Goal: Information Seeking & Learning: Learn about a topic

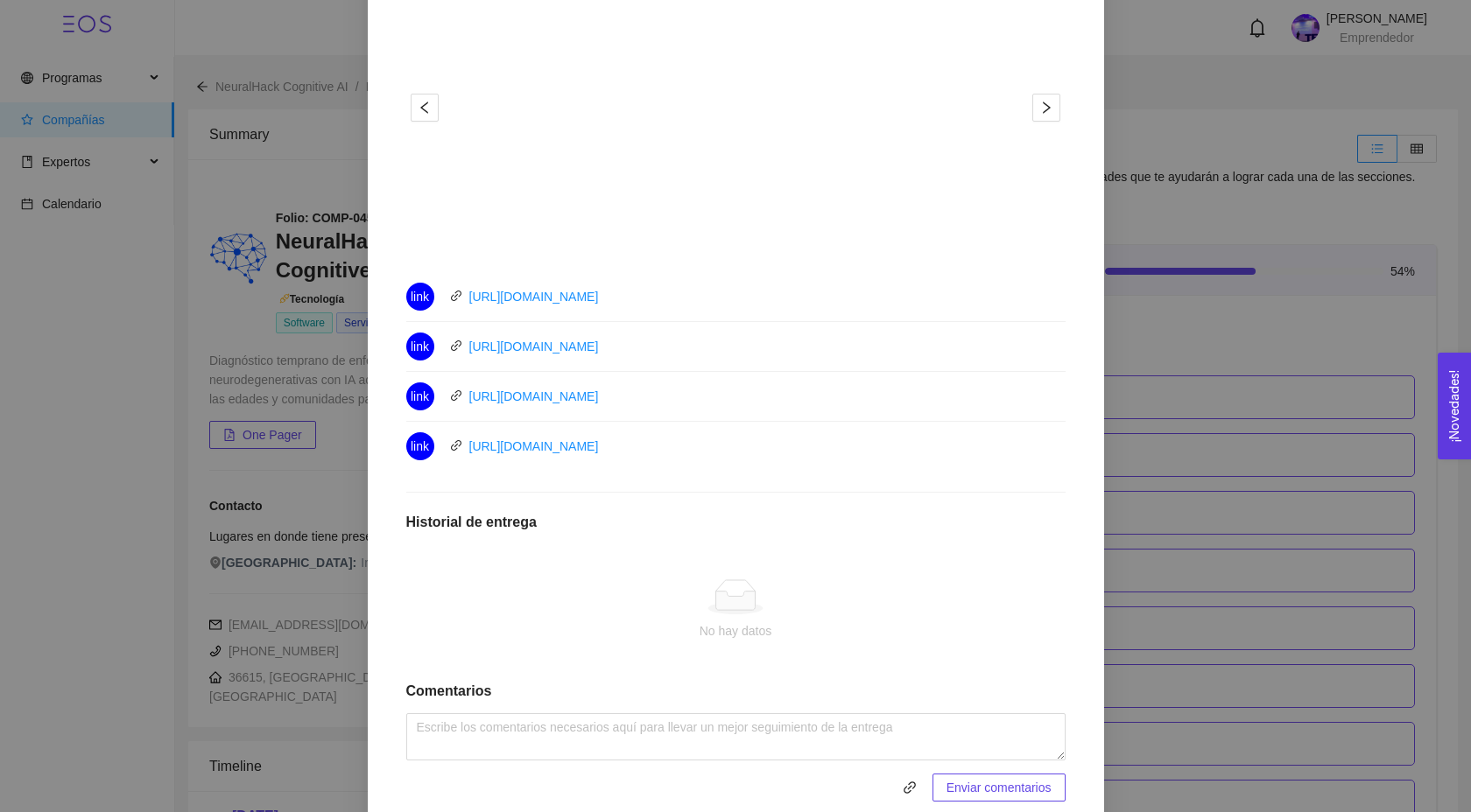
scroll to position [601, 0]
click at [556, 342] on link "[URL][DOMAIN_NAME]" at bounding box center [534, 346] width 129 height 14
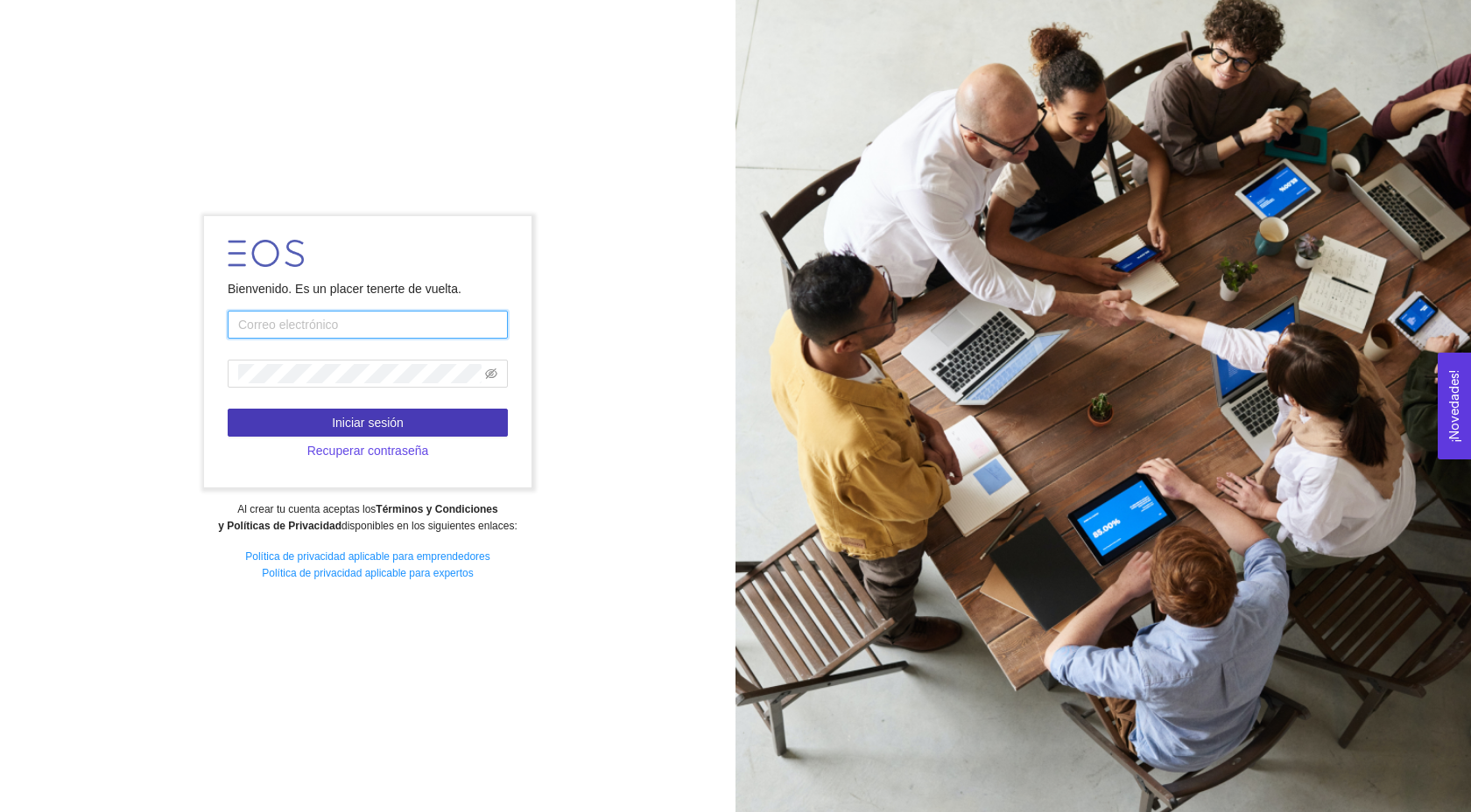
type input "[EMAIL_ADDRESS][DOMAIN_NAME]"
click at [424, 422] on button "Iniciar sesión" at bounding box center [368, 423] width 281 height 28
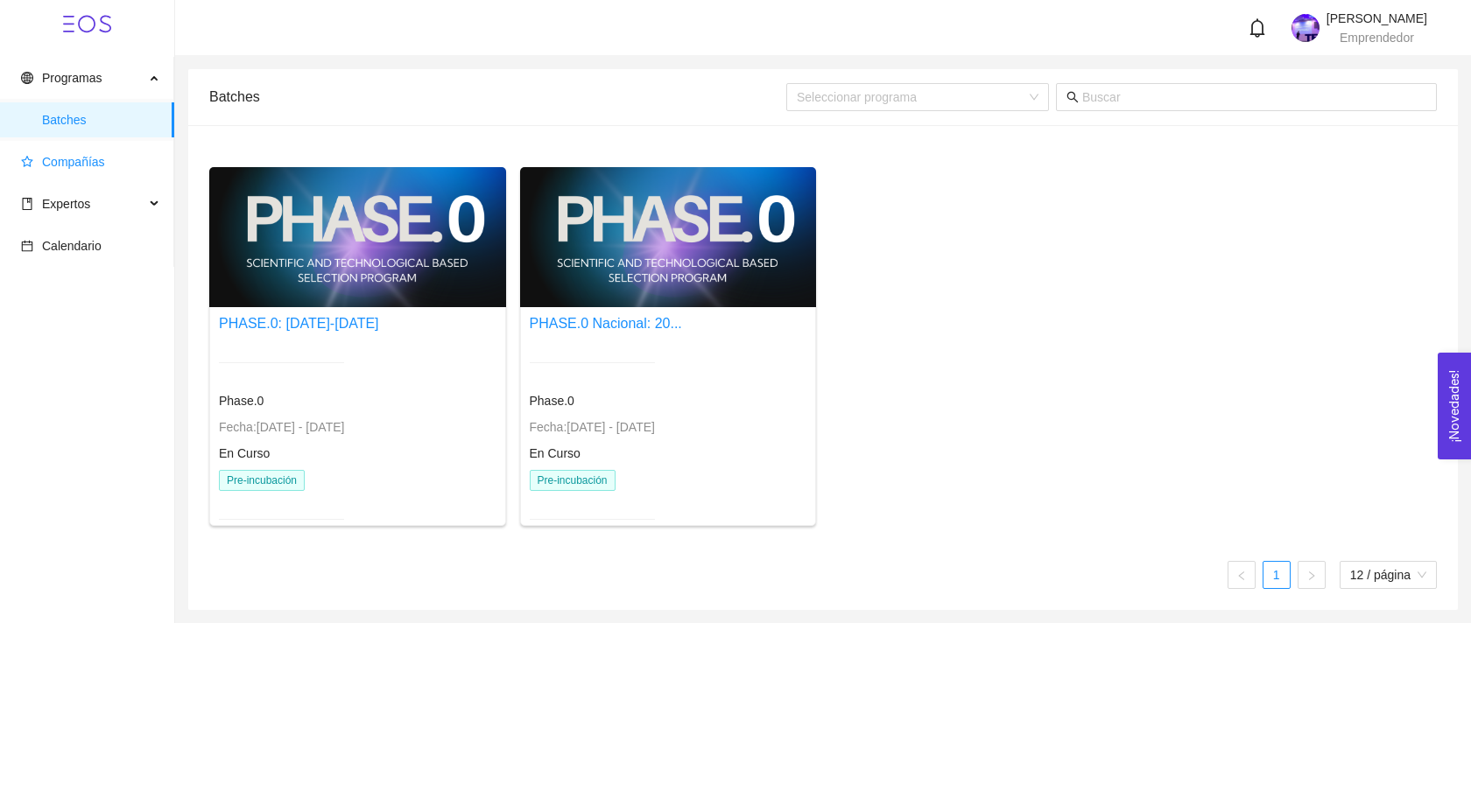
click at [99, 161] on span "Compañías" at bounding box center [73, 161] width 63 height 14
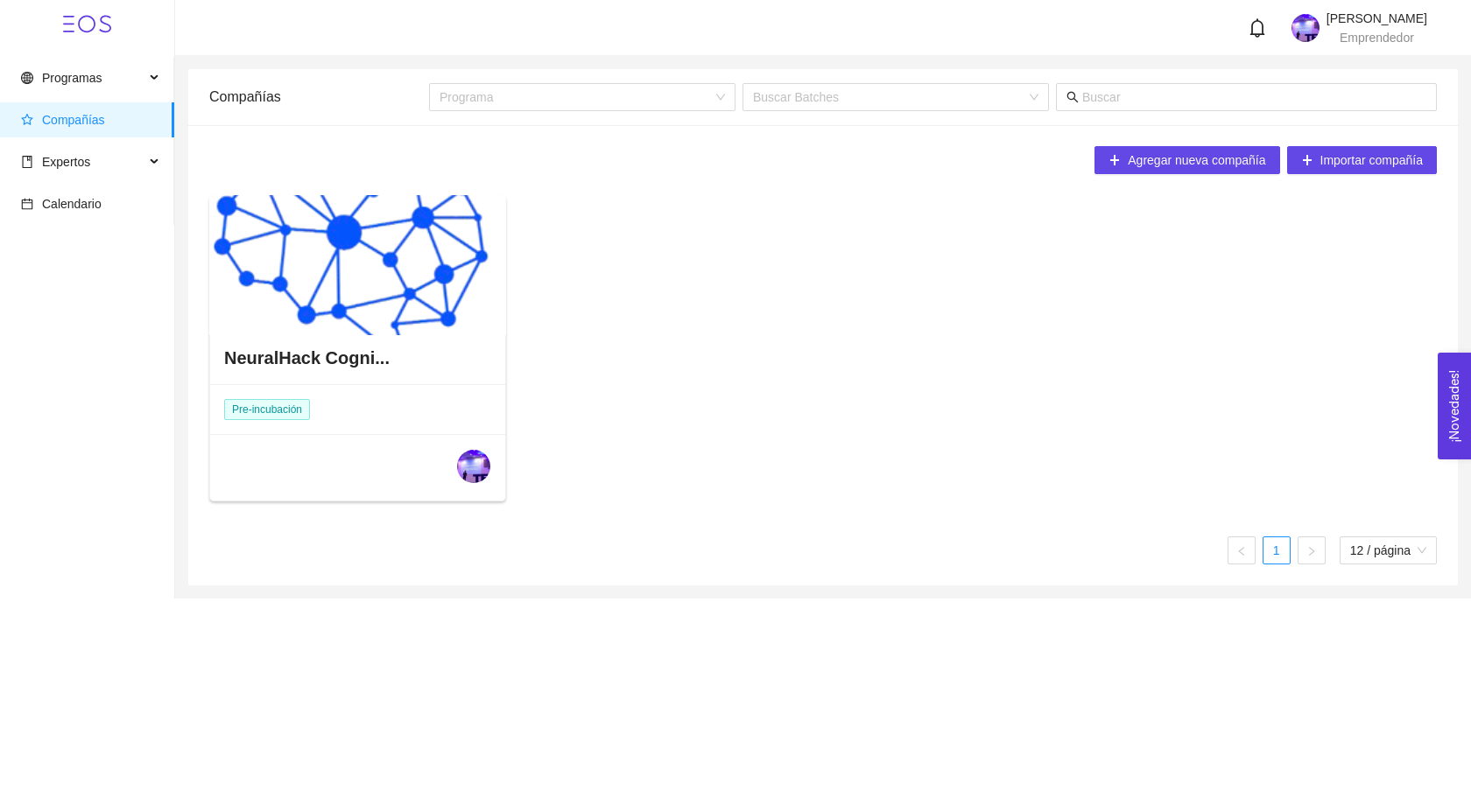
click at [406, 254] on div at bounding box center [358, 265] width 297 height 140
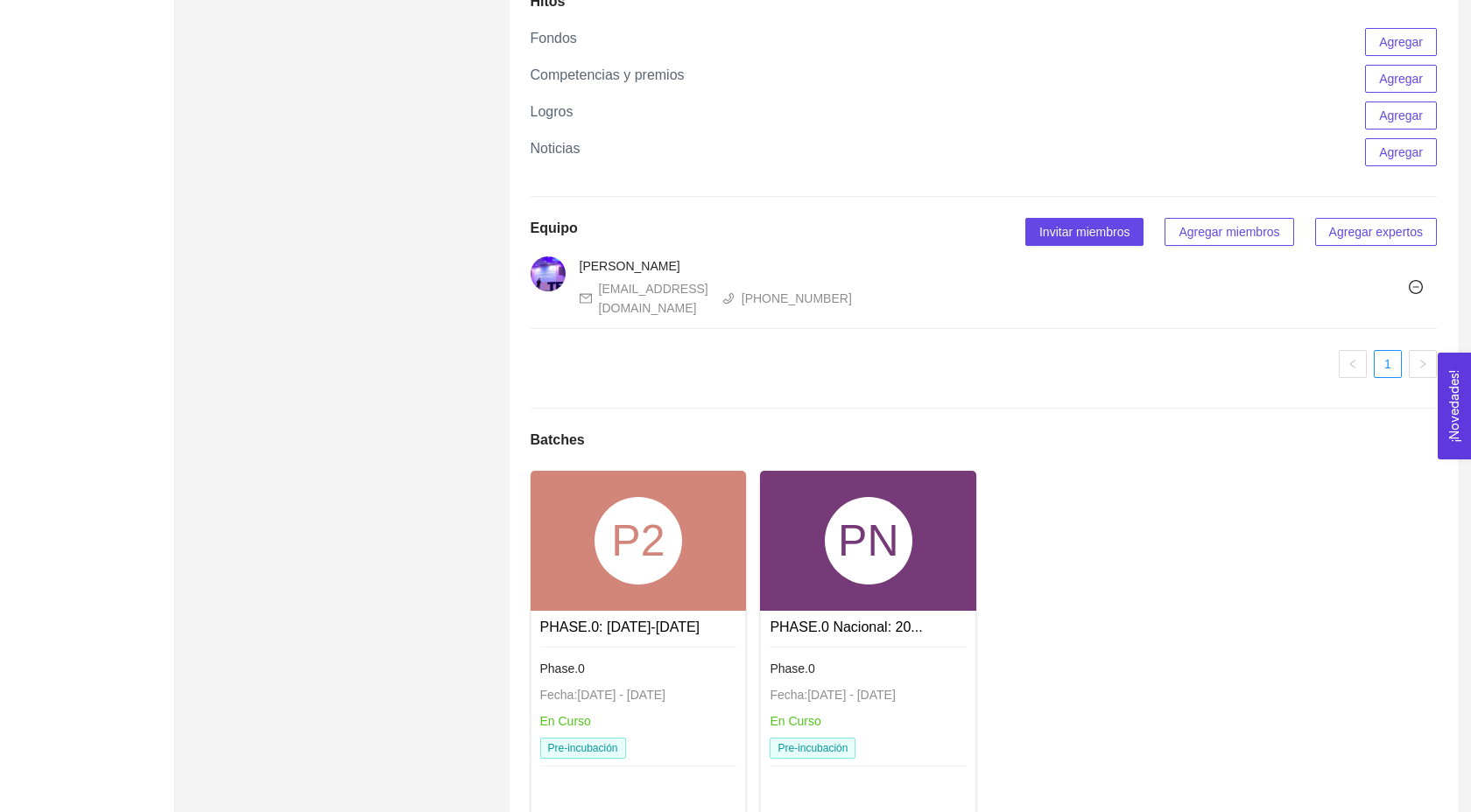
scroll to position [1625, 0]
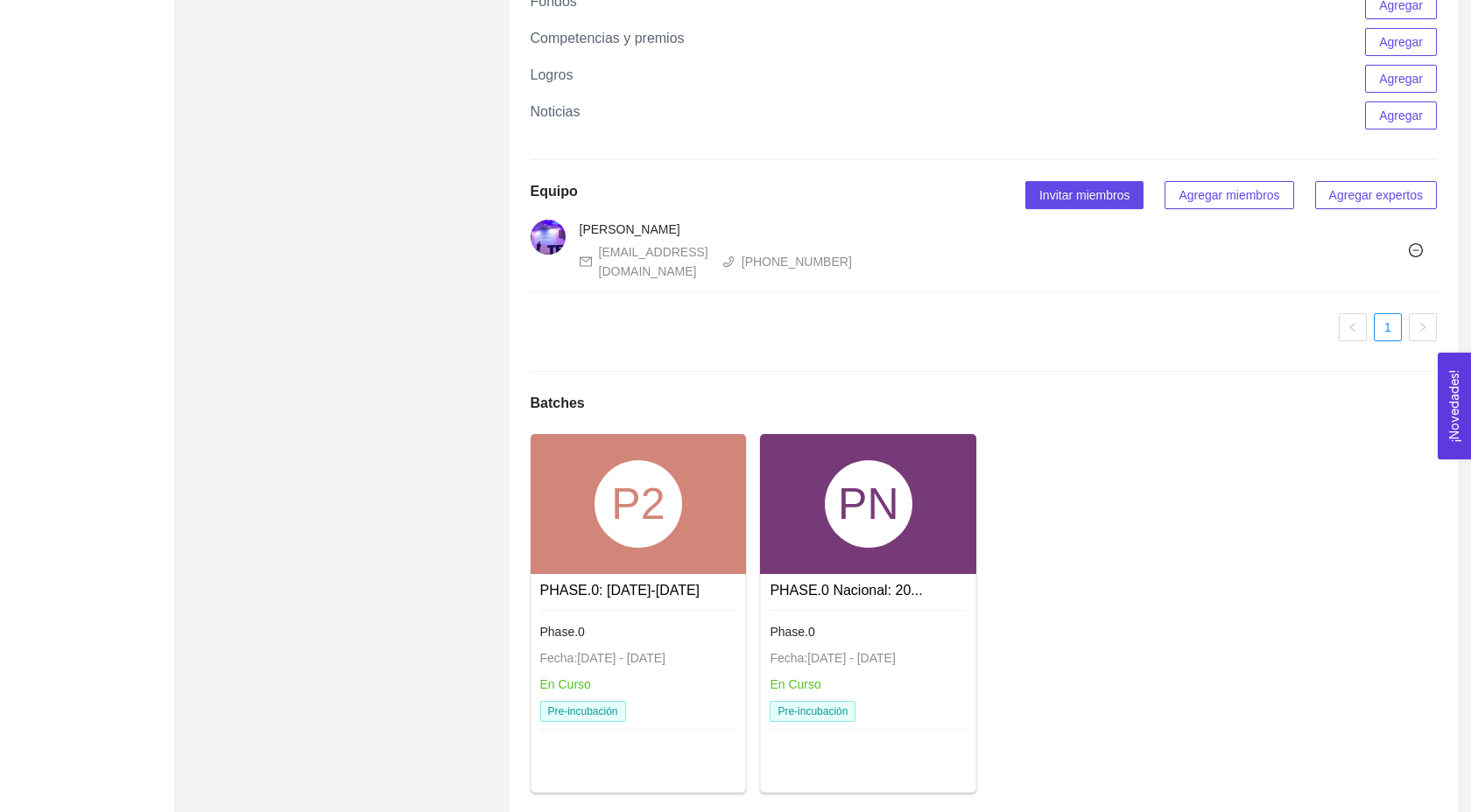
click at [664, 548] on div "P2" at bounding box center [638, 504] width 88 height 88
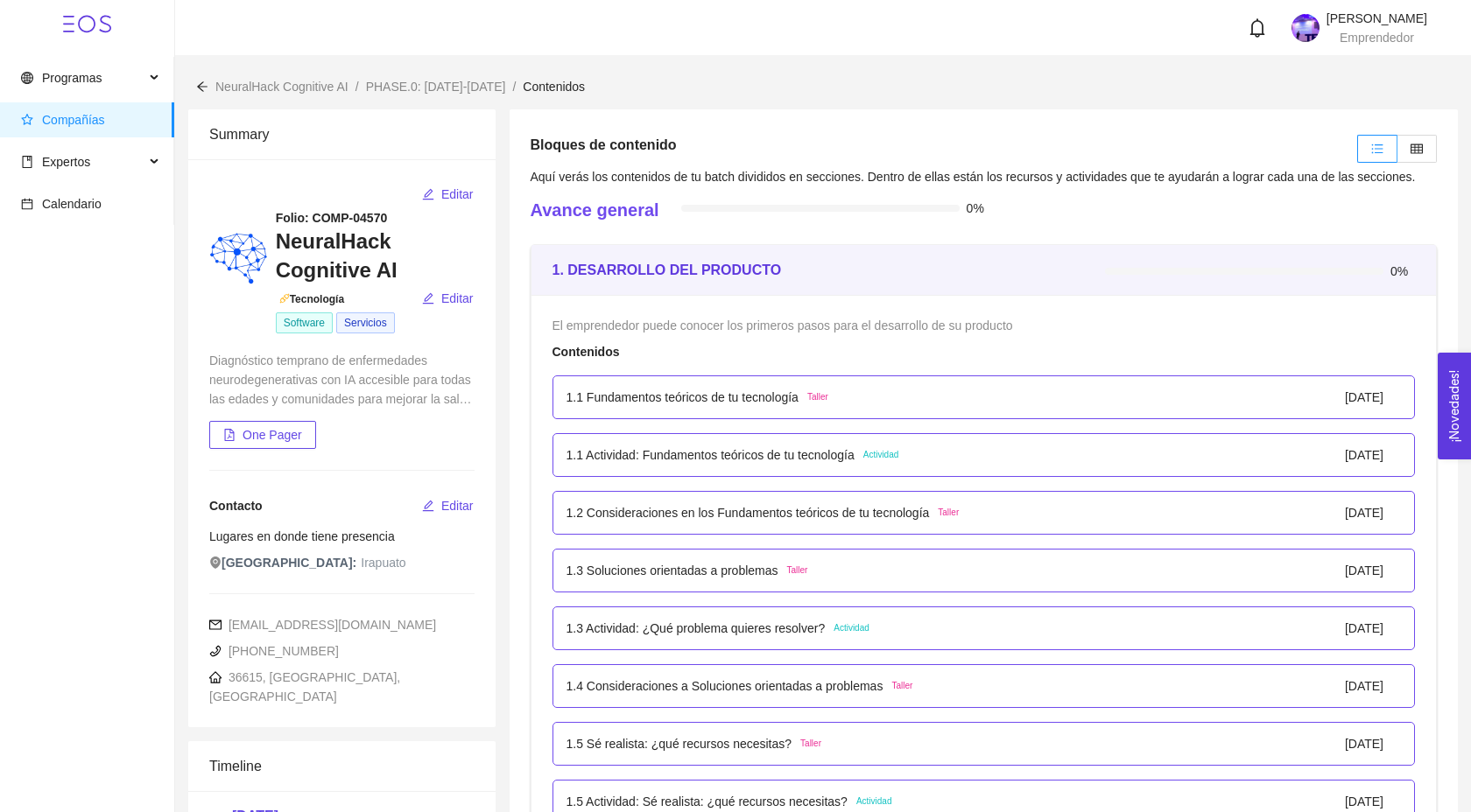
click at [327, 273] on h3 "NeuralHack Cognitive AI" at bounding box center [375, 256] width 198 height 57
click at [122, 83] on span "Programas" at bounding box center [82, 77] width 124 height 35
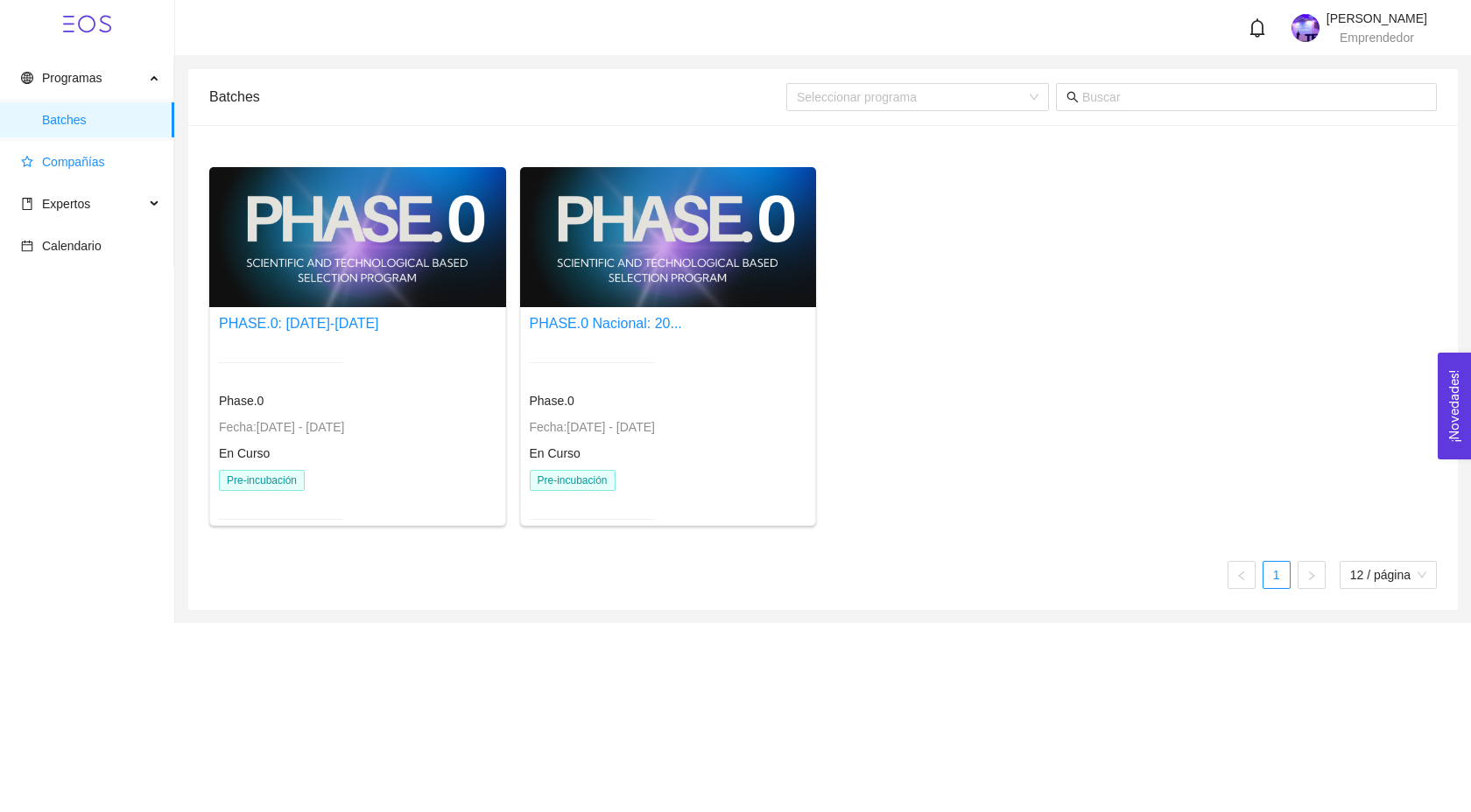
click at [127, 165] on span "Compañías" at bounding box center [90, 161] width 139 height 35
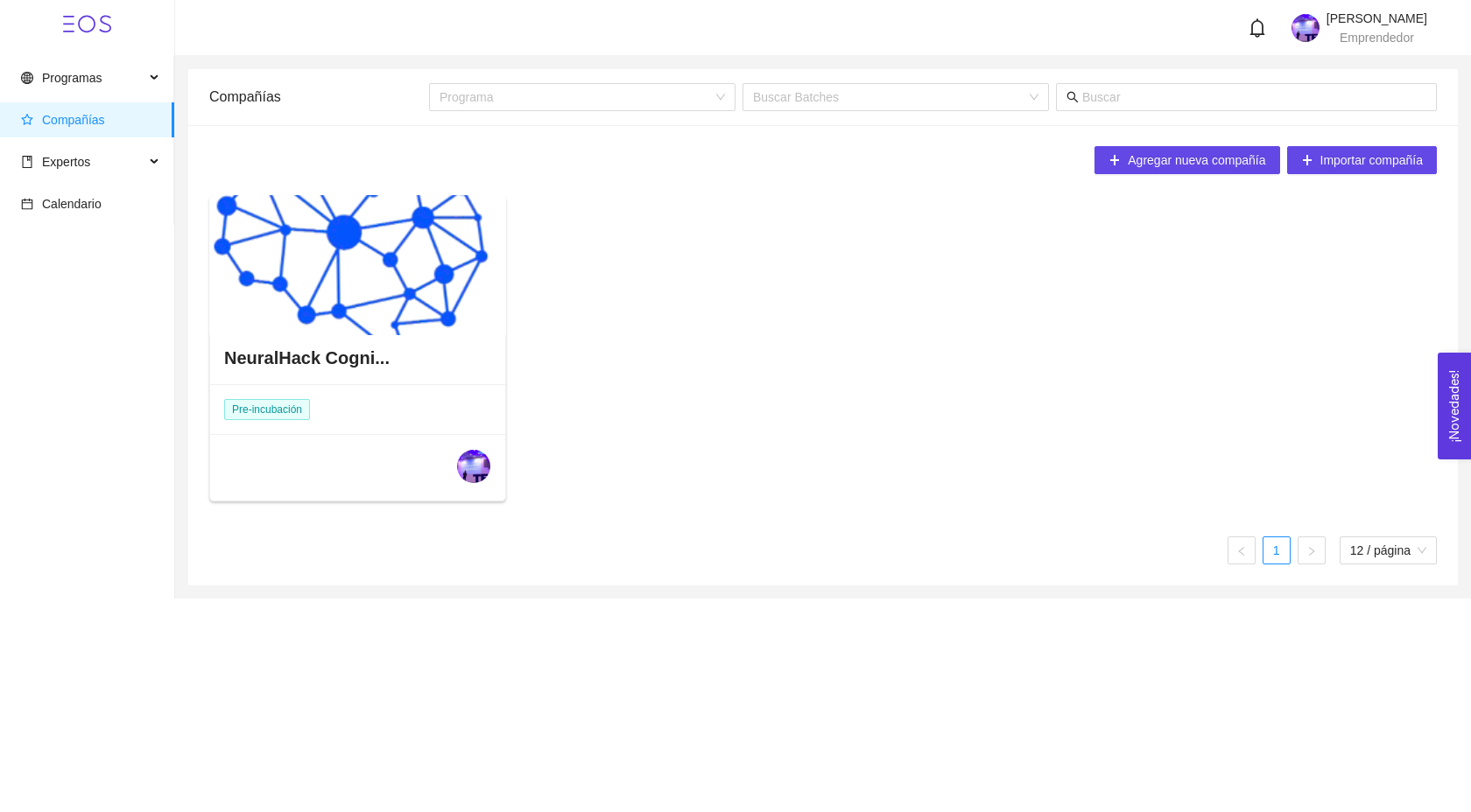
click at [378, 282] on div at bounding box center [358, 265] width 297 height 140
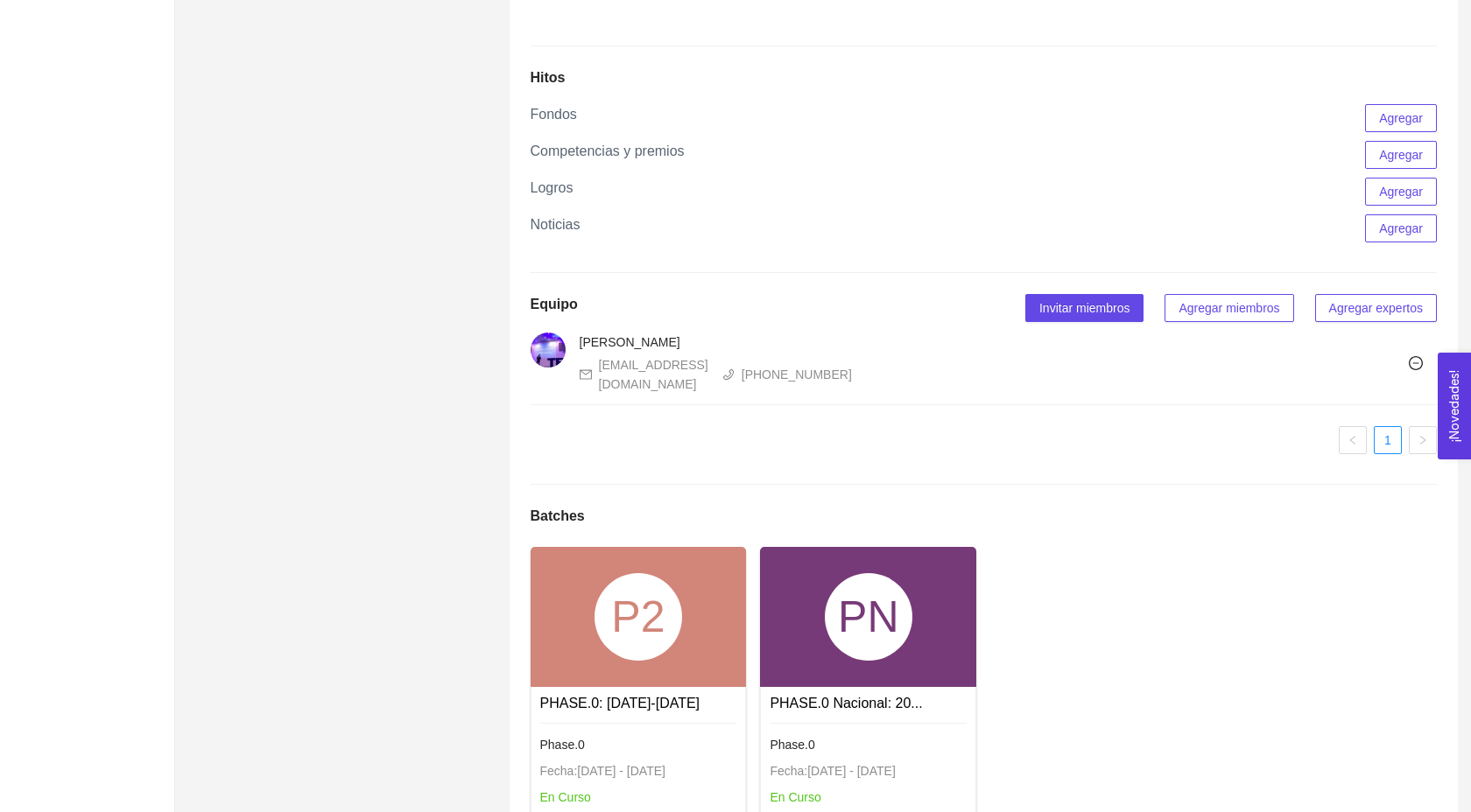
scroll to position [1673, 0]
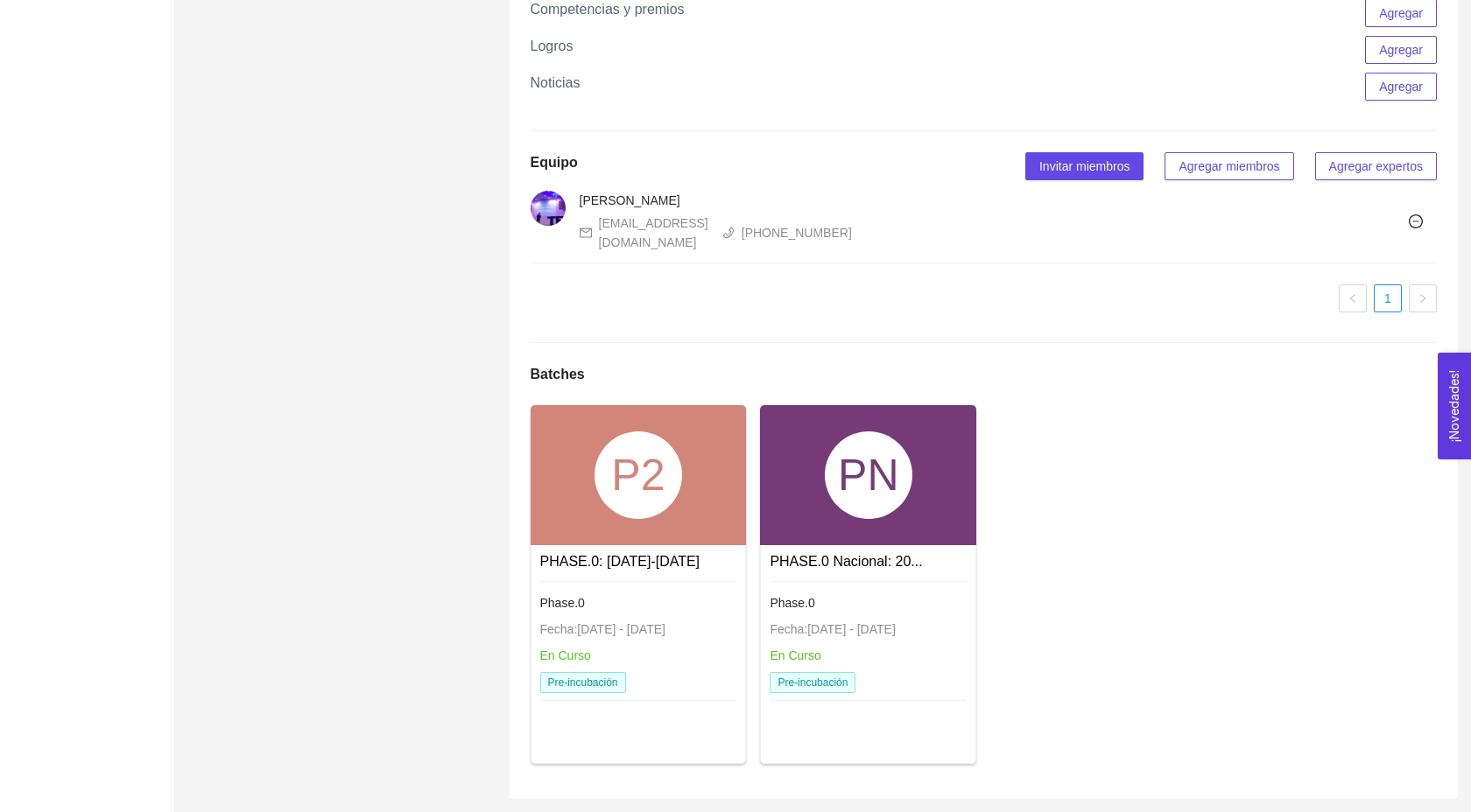
click at [905, 506] on div "PN" at bounding box center [868, 475] width 88 height 88
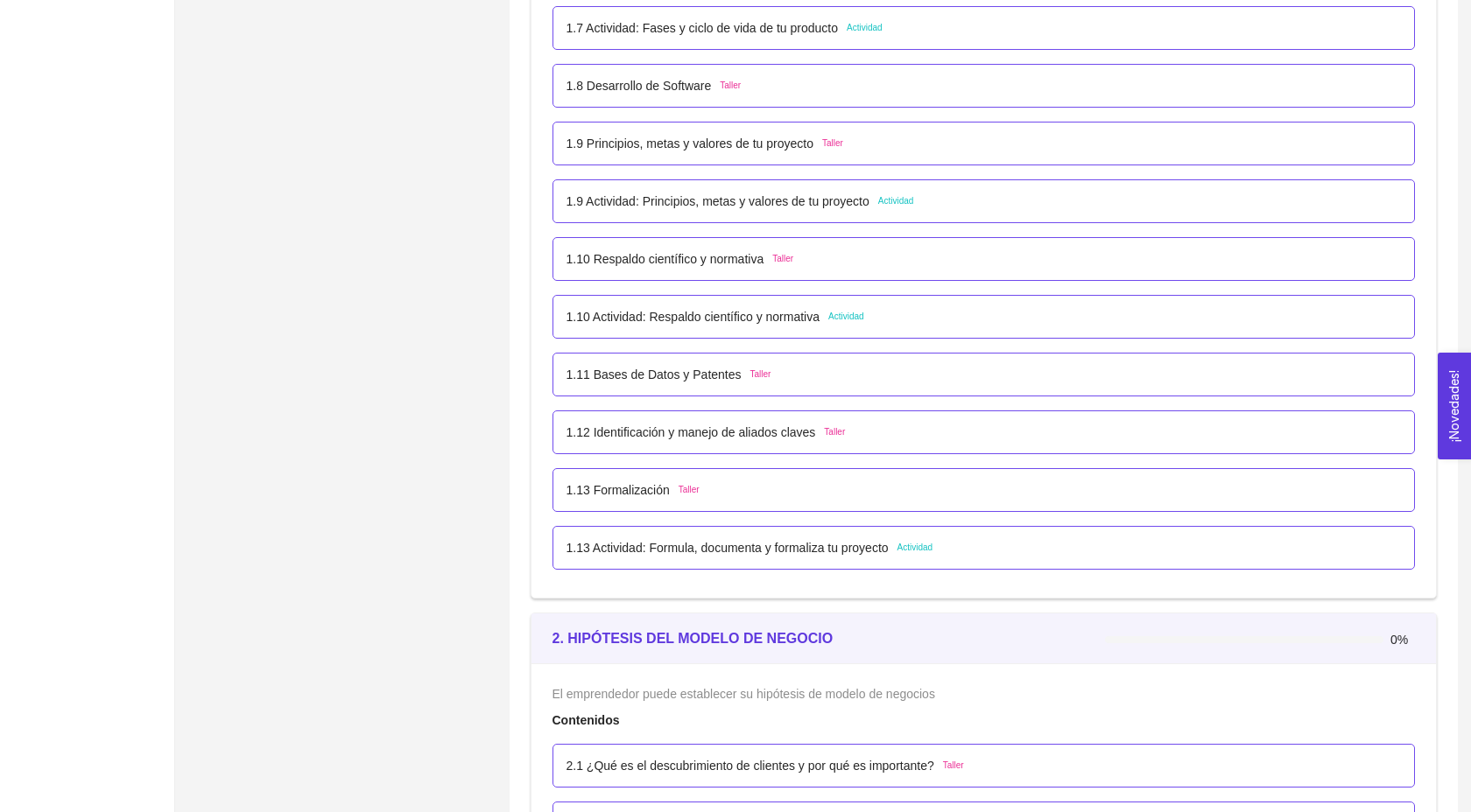
scroll to position [1055, 0]
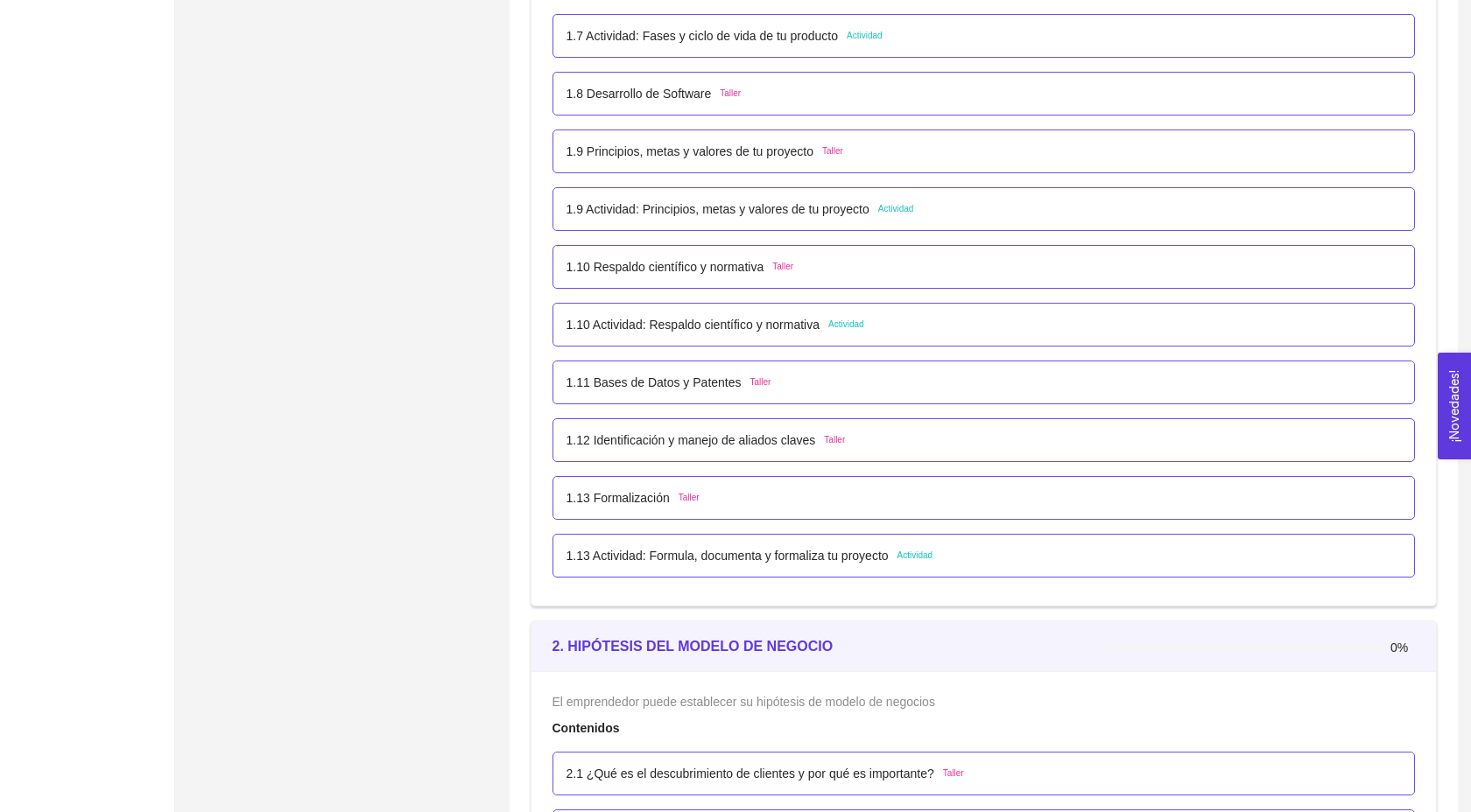
click at [739, 392] on p "1.11 Bases de Datos y Patentes" at bounding box center [654, 382] width 175 height 19
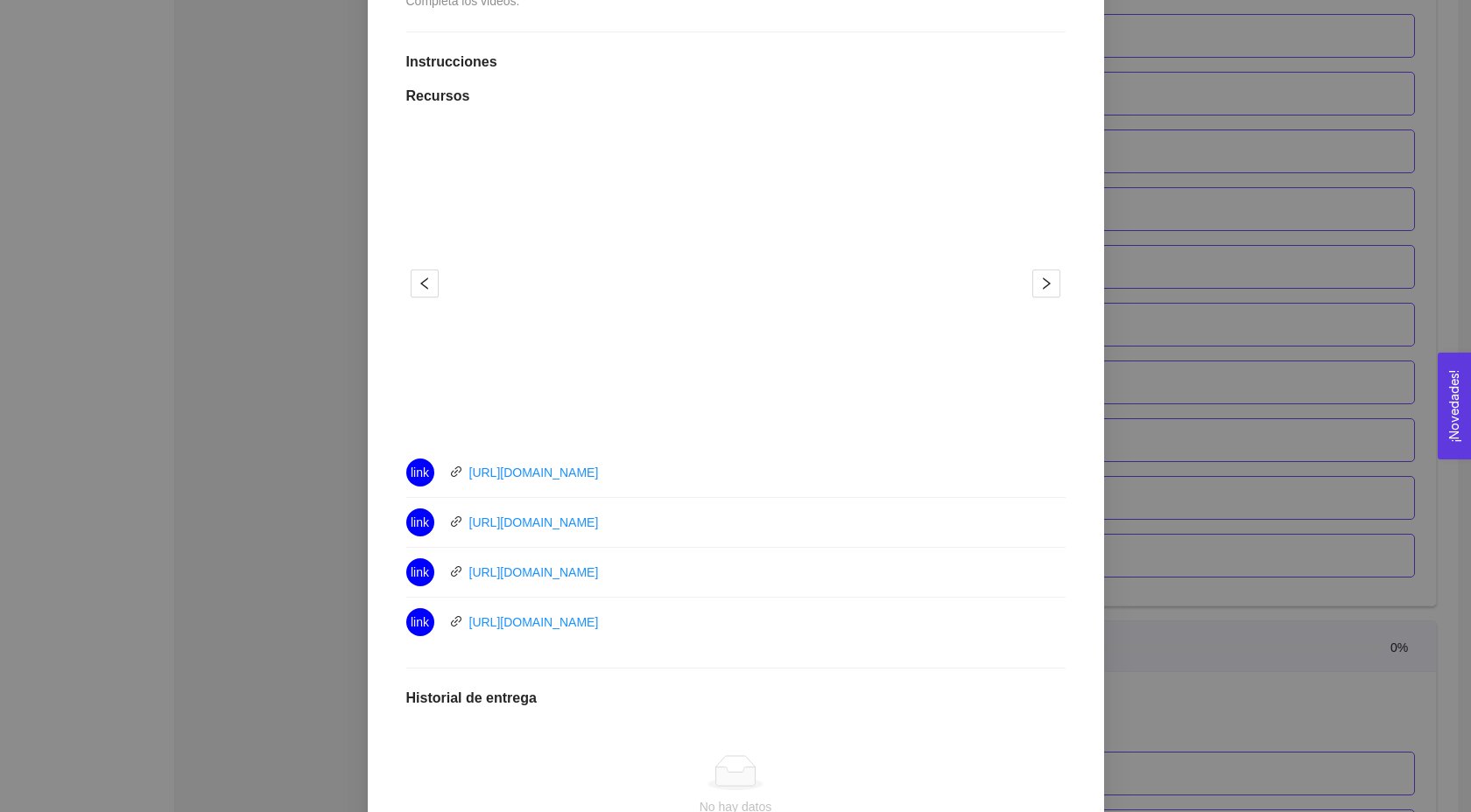
scroll to position [451, 0]
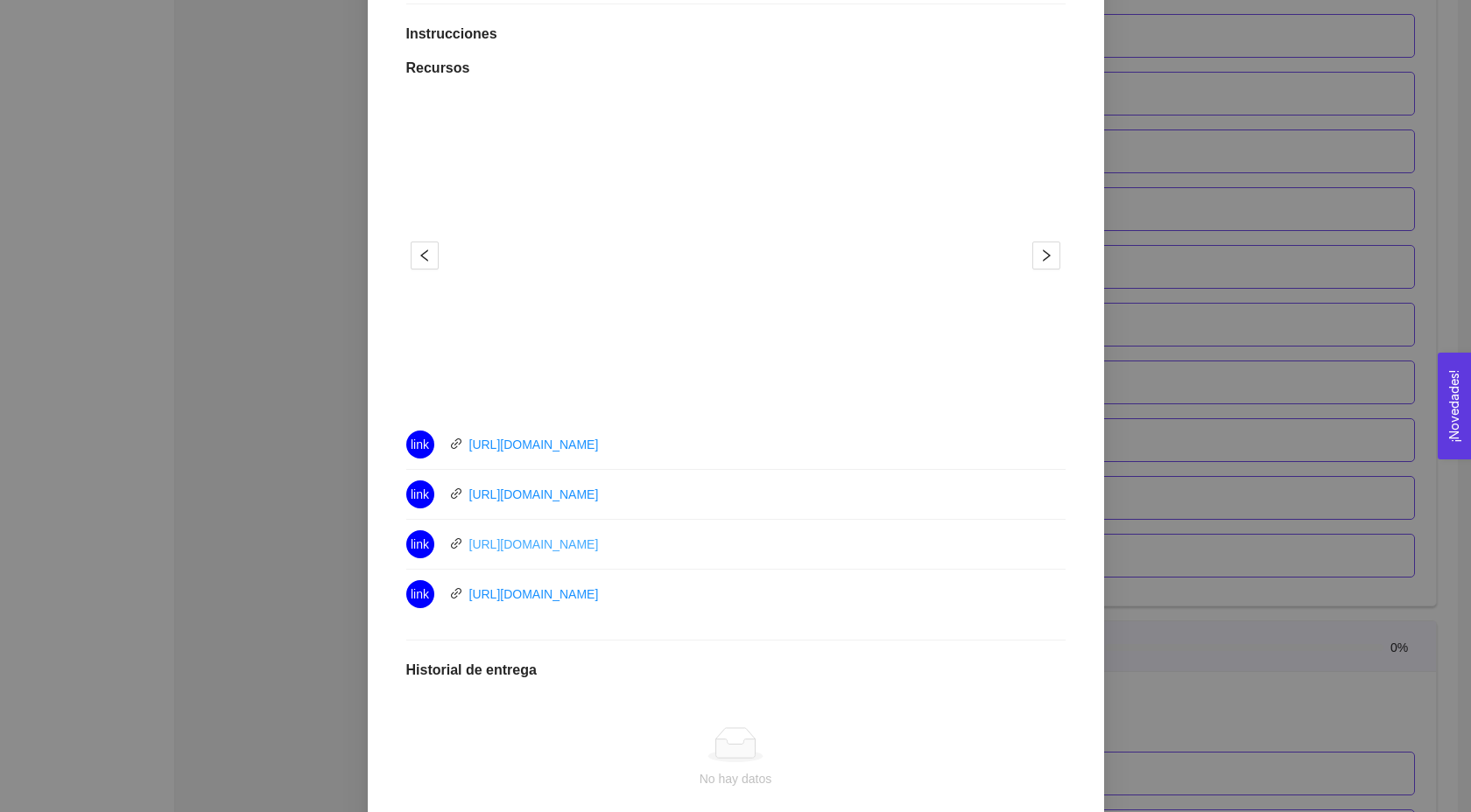
click at [568, 544] on link "[URL][DOMAIN_NAME]" at bounding box center [534, 544] width 129 height 14
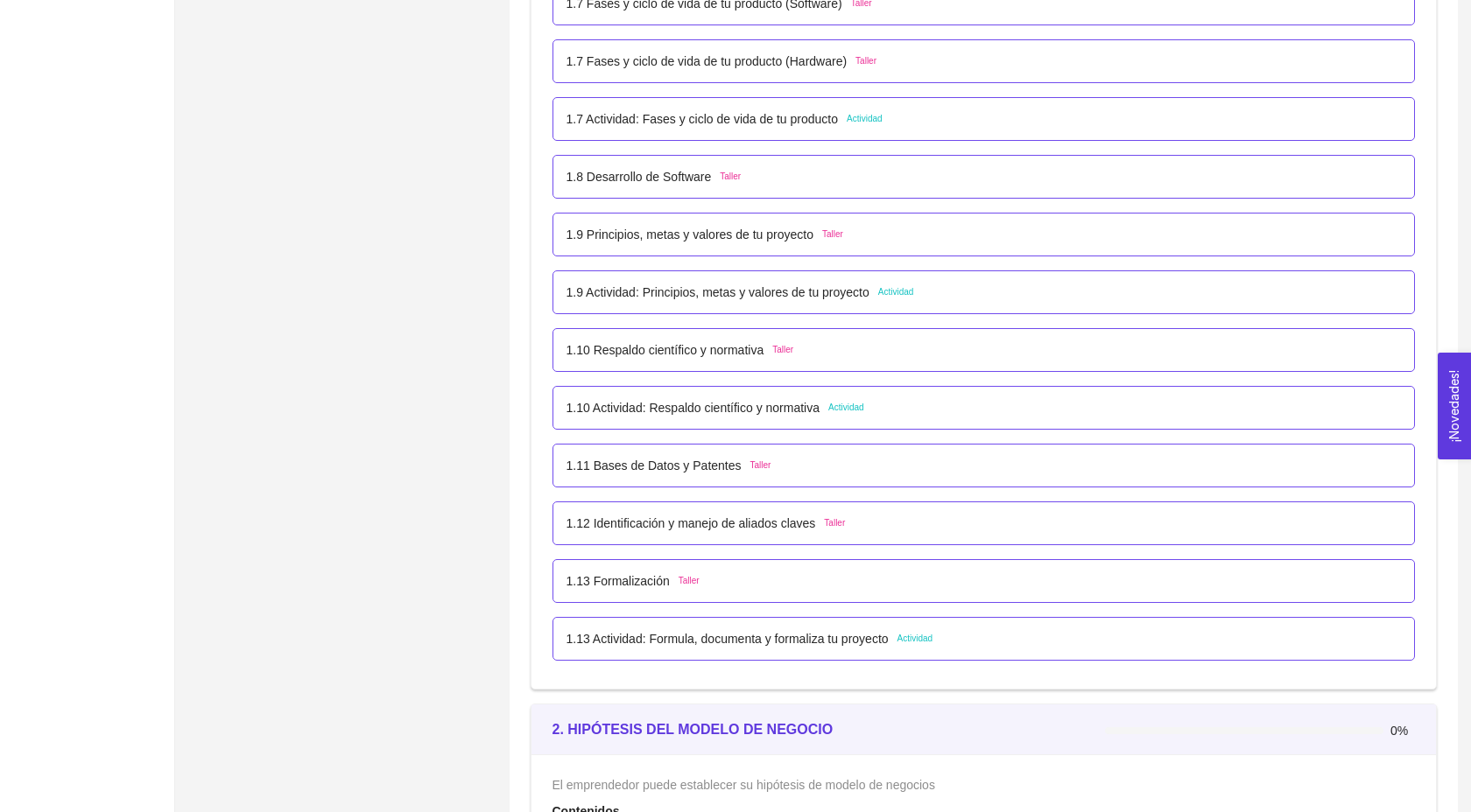
scroll to position [989, 0]
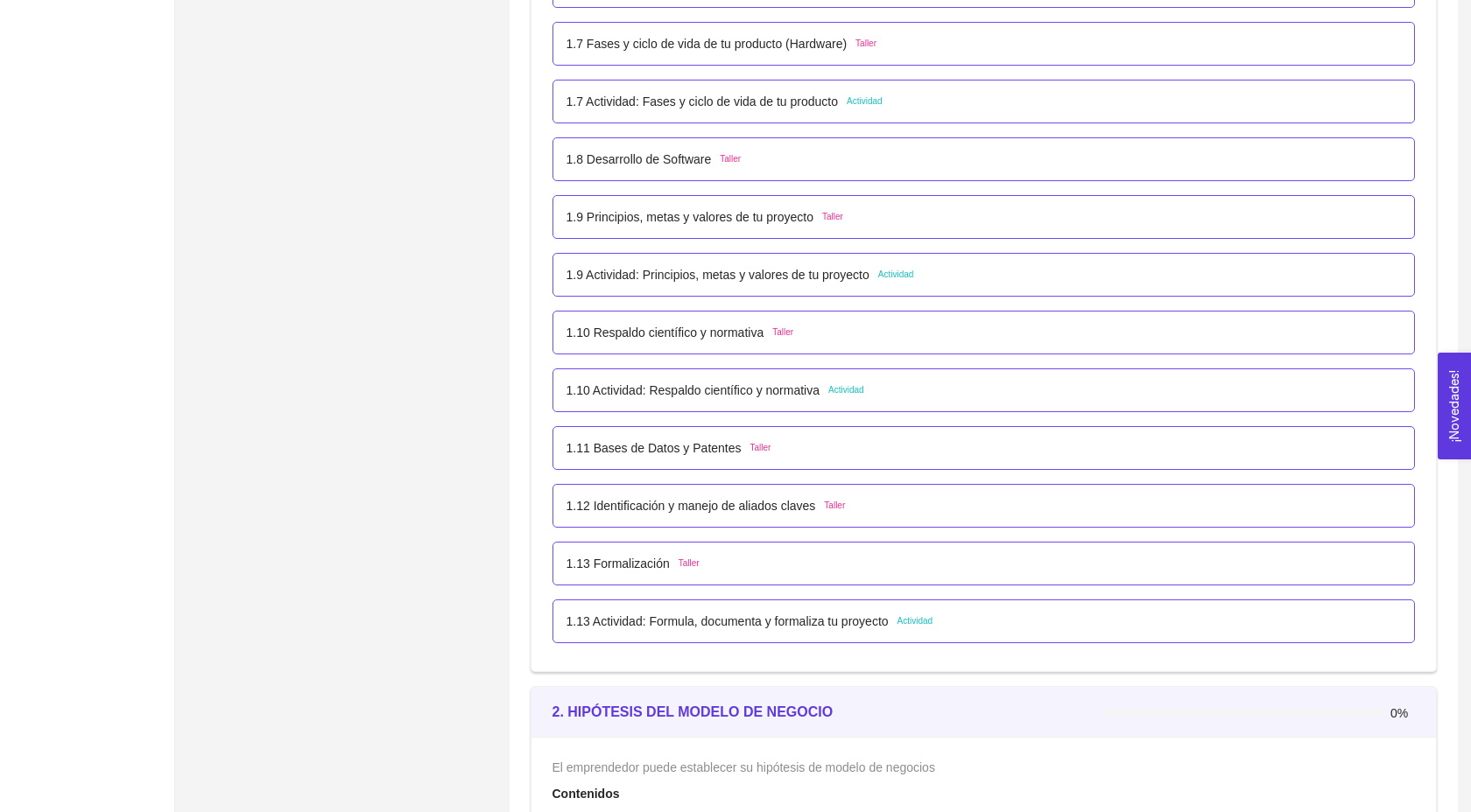
click at [694, 458] on p "1.11 Bases de Datos y Patentes" at bounding box center [654, 448] width 175 height 19
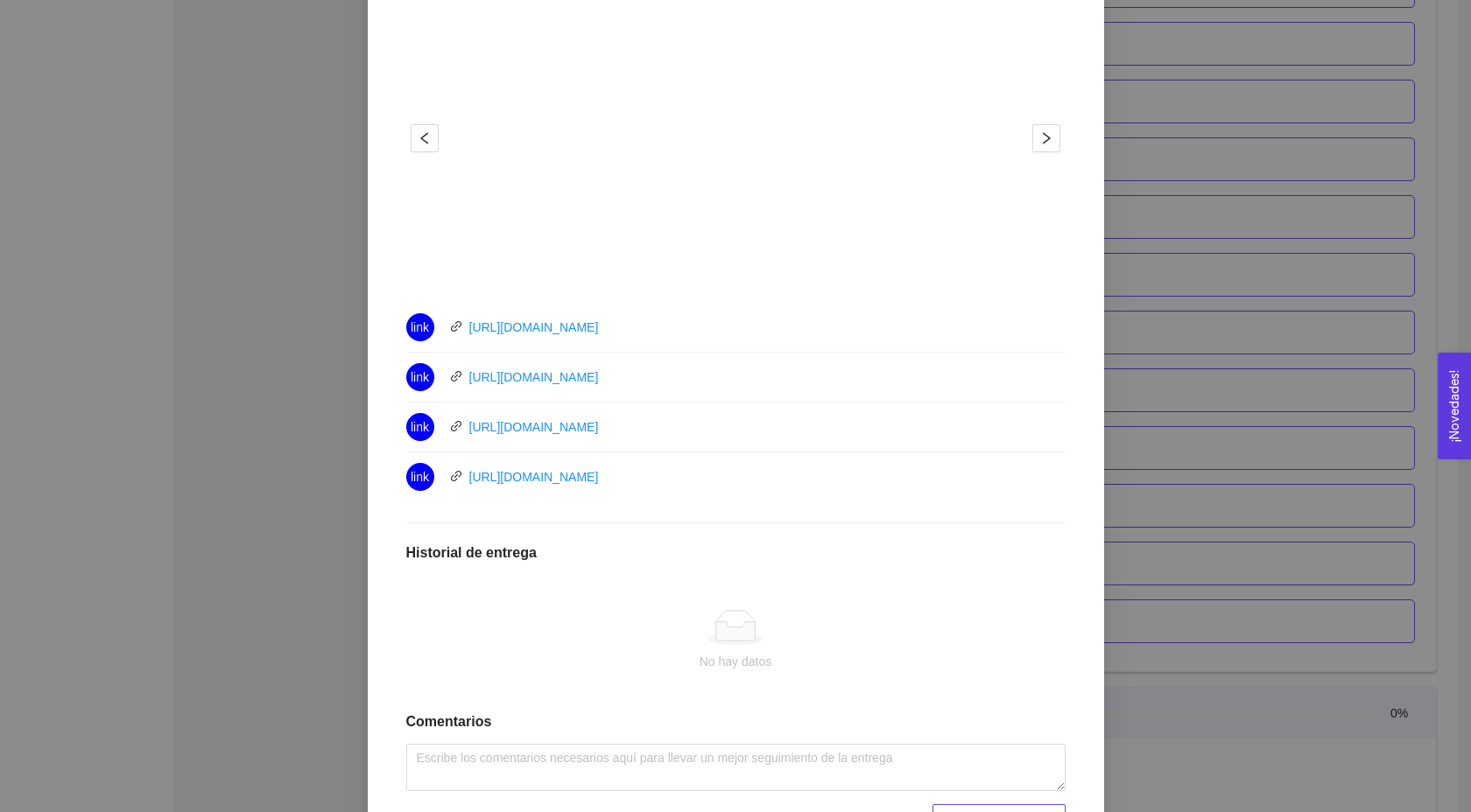
scroll to position [667, 0]
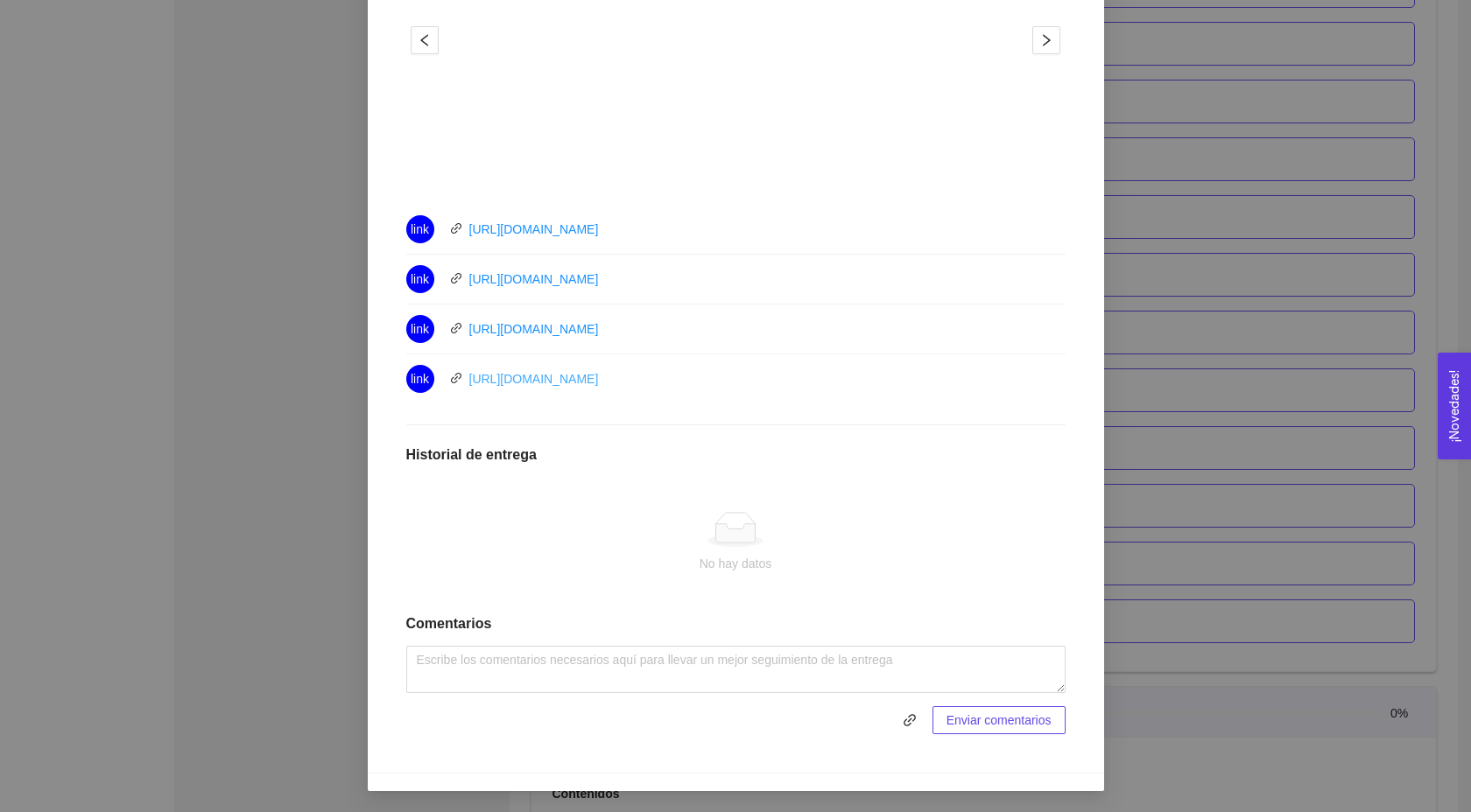
click at [530, 380] on link "[URL][DOMAIN_NAME]" at bounding box center [534, 379] width 129 height 14
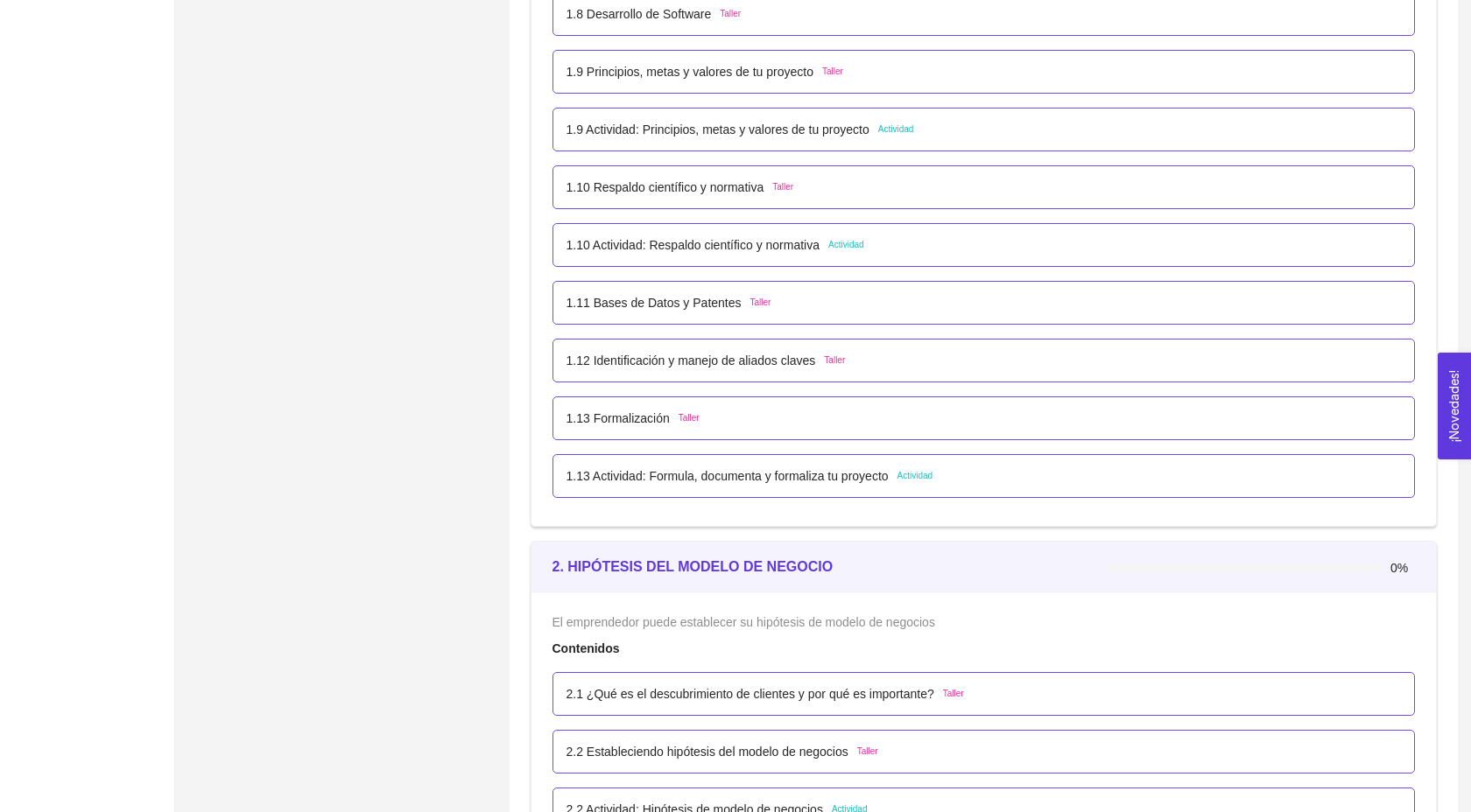
scroll to position [1132, 0]
click at [653, 315] on p "1.11 Bases de Datos y Patentes" at bounding box center [654, 305] width 175 height 19
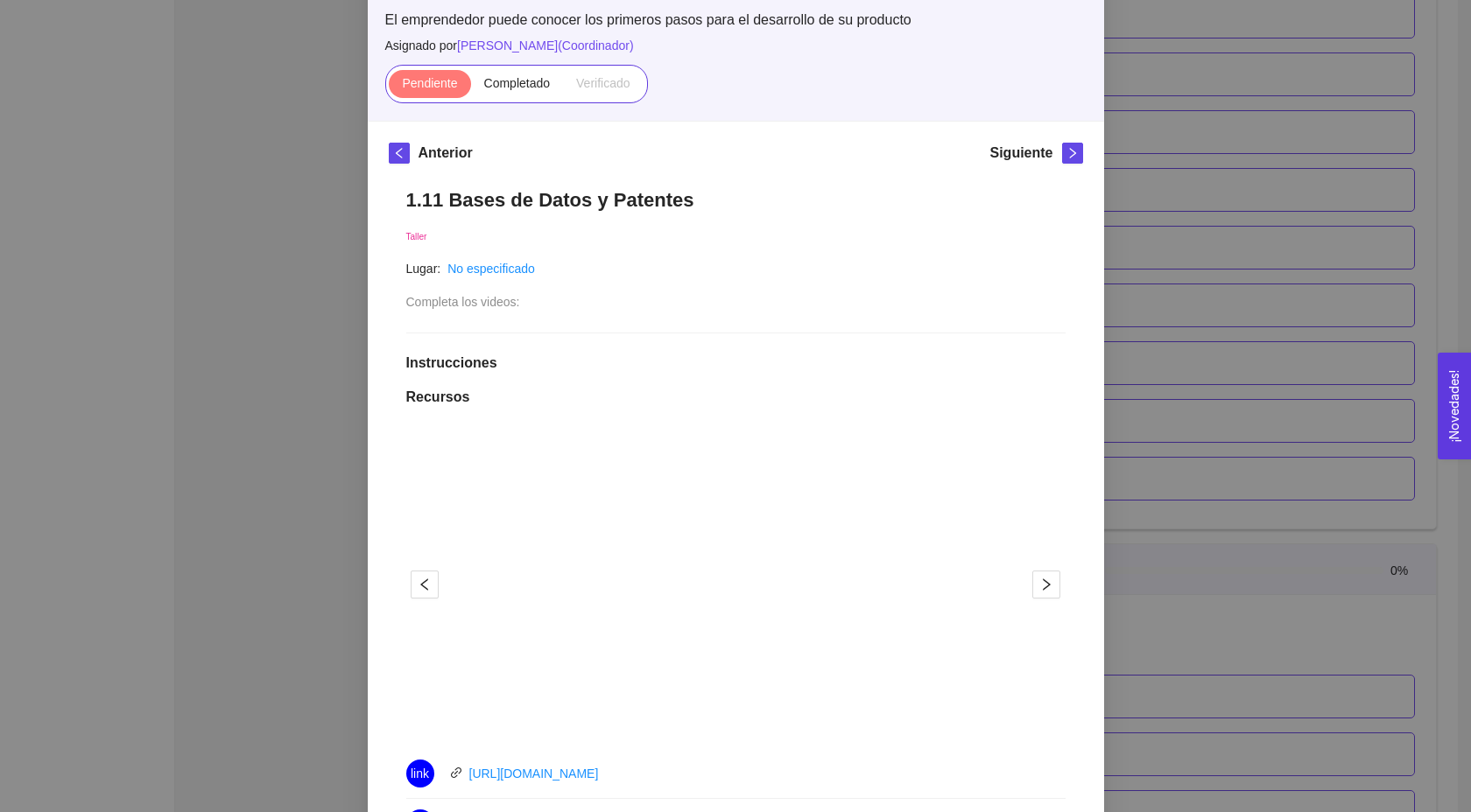
scroll to position [138, 0]
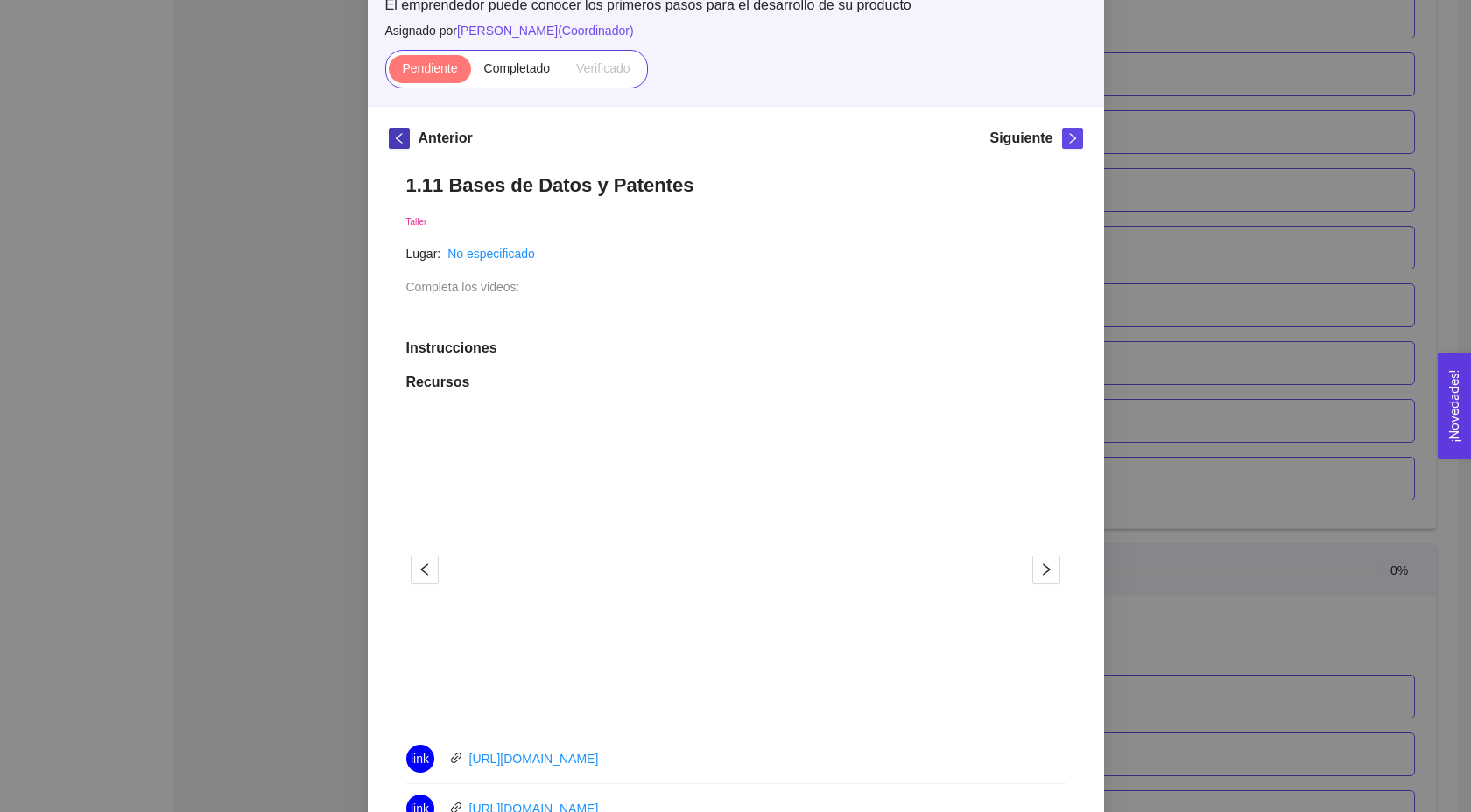
click at [404, 143] on span "left" at bounding box center [399, 138] width 19 height 12
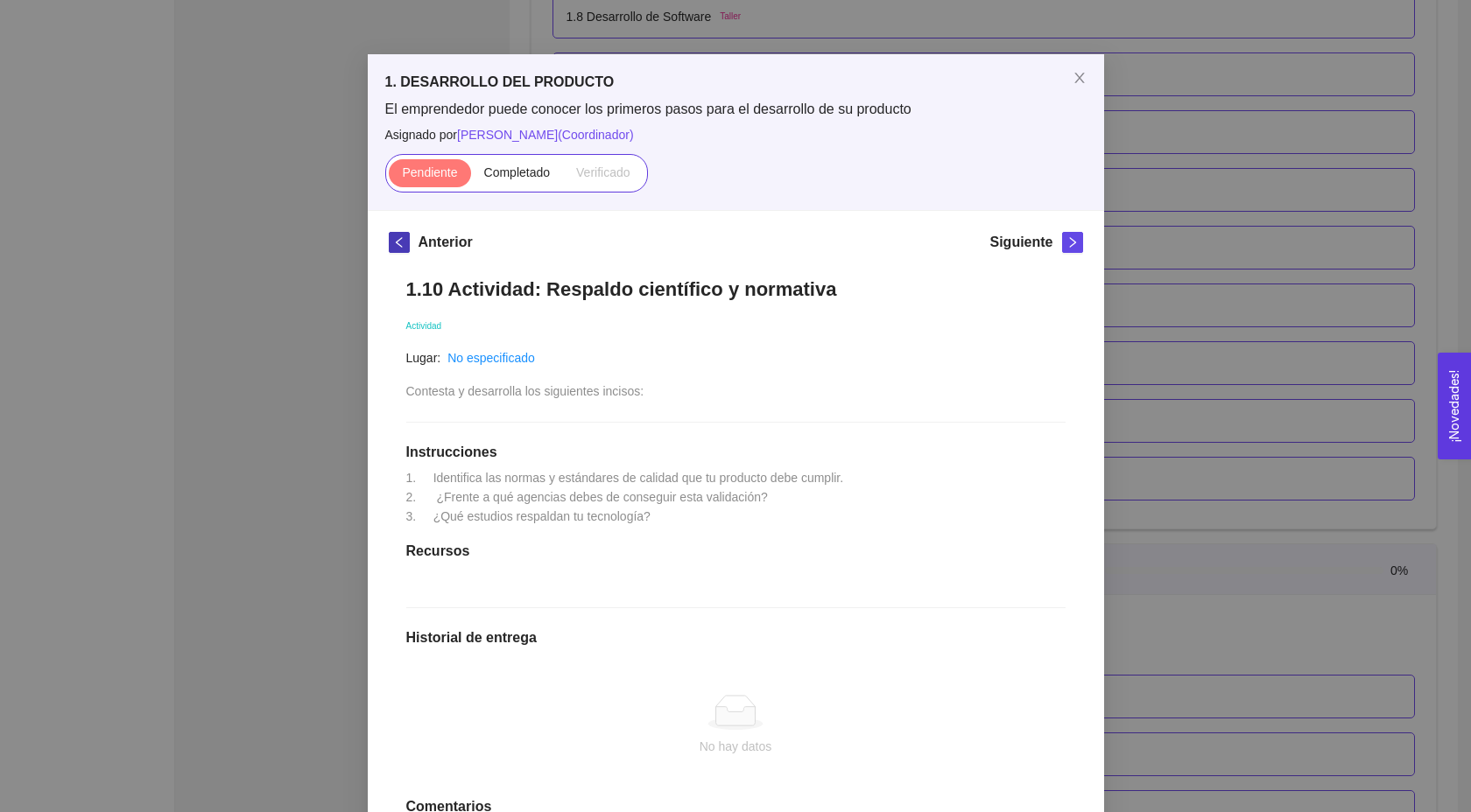
scroll to position [34, 0]
click at [1063, 245] on span "right" at bounding box center [1072, 241] width 19 height 12
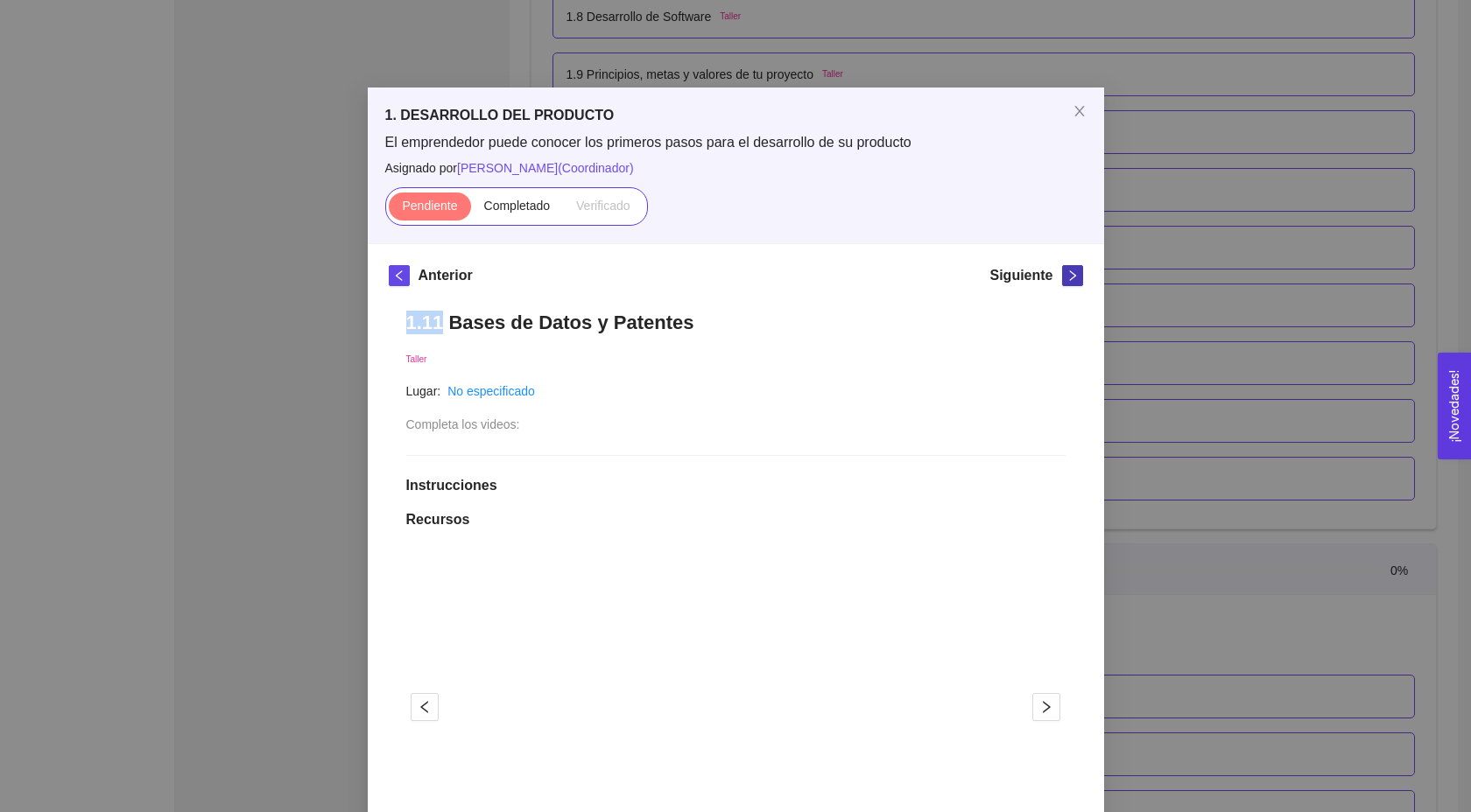
click at [1074, 271] on icon "right" at bounding box center [1072, 275] width 12 height 12
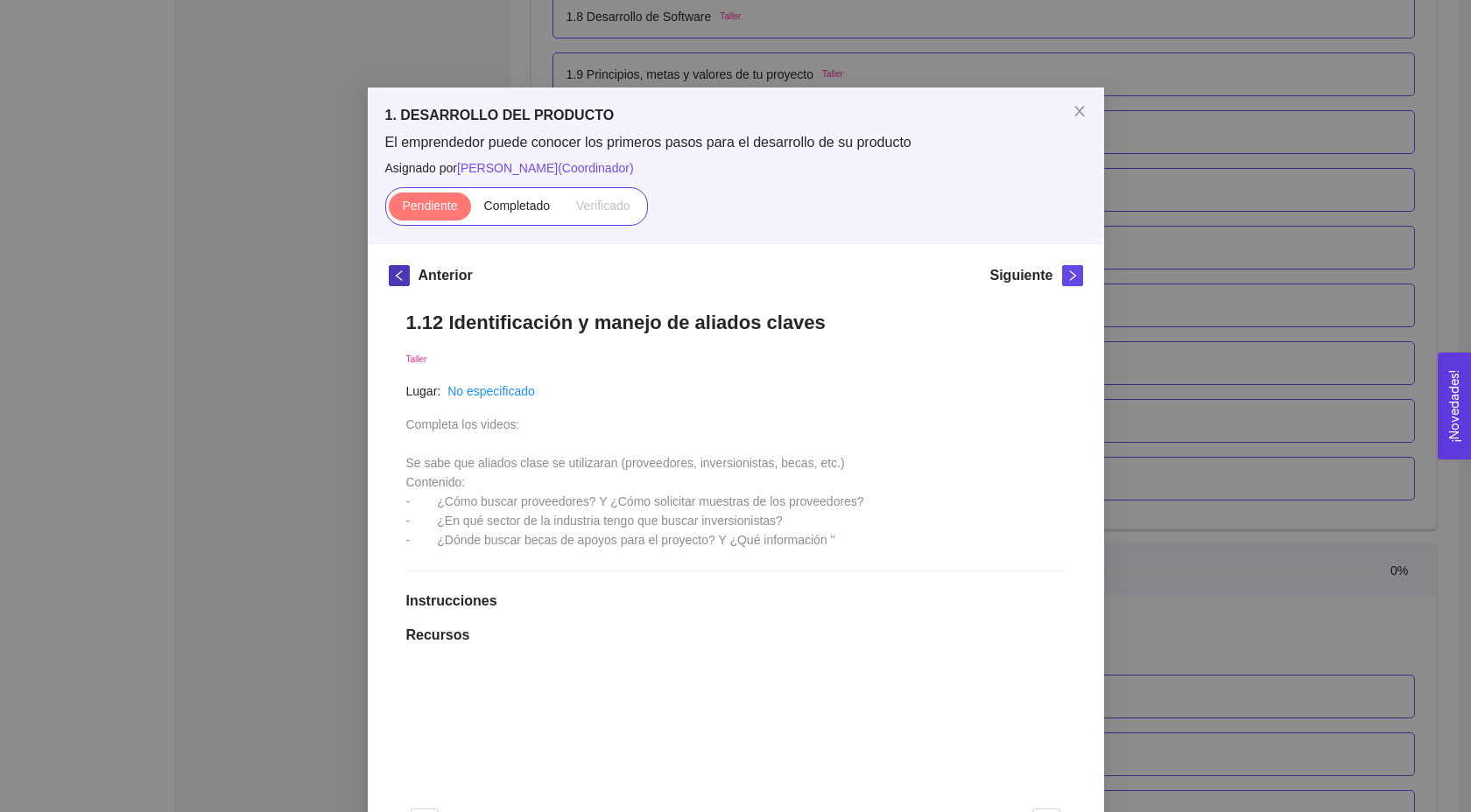
click at [402, 280] on icon "left" at bounding box center [399, 275] width 12 height 12
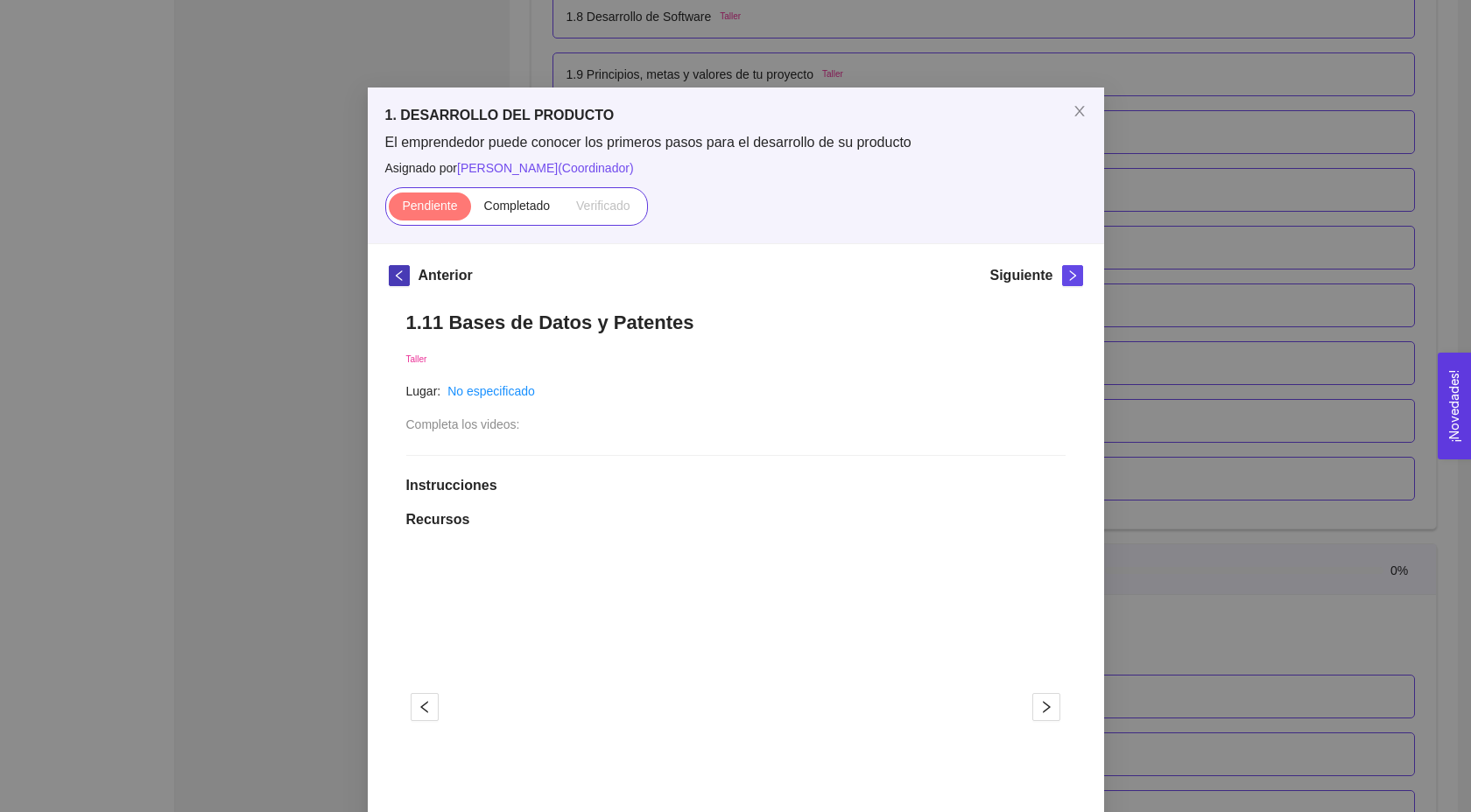
click at [408, 269] on span "left" at bounding box center [399, 275] width 19 height 12
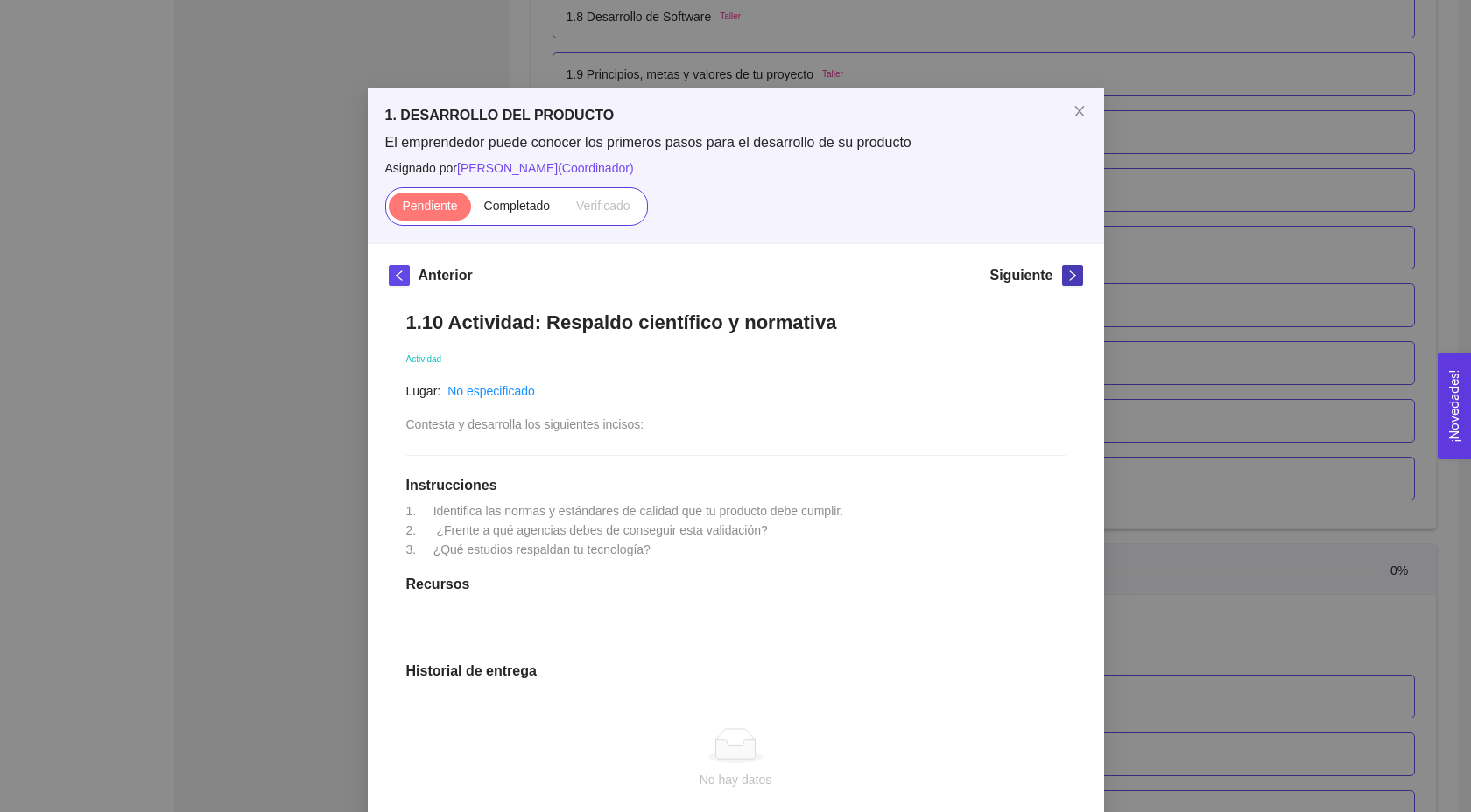
click at [1068, 273] on icon "right" at bounding box center [1072, 275] width 12 height 12
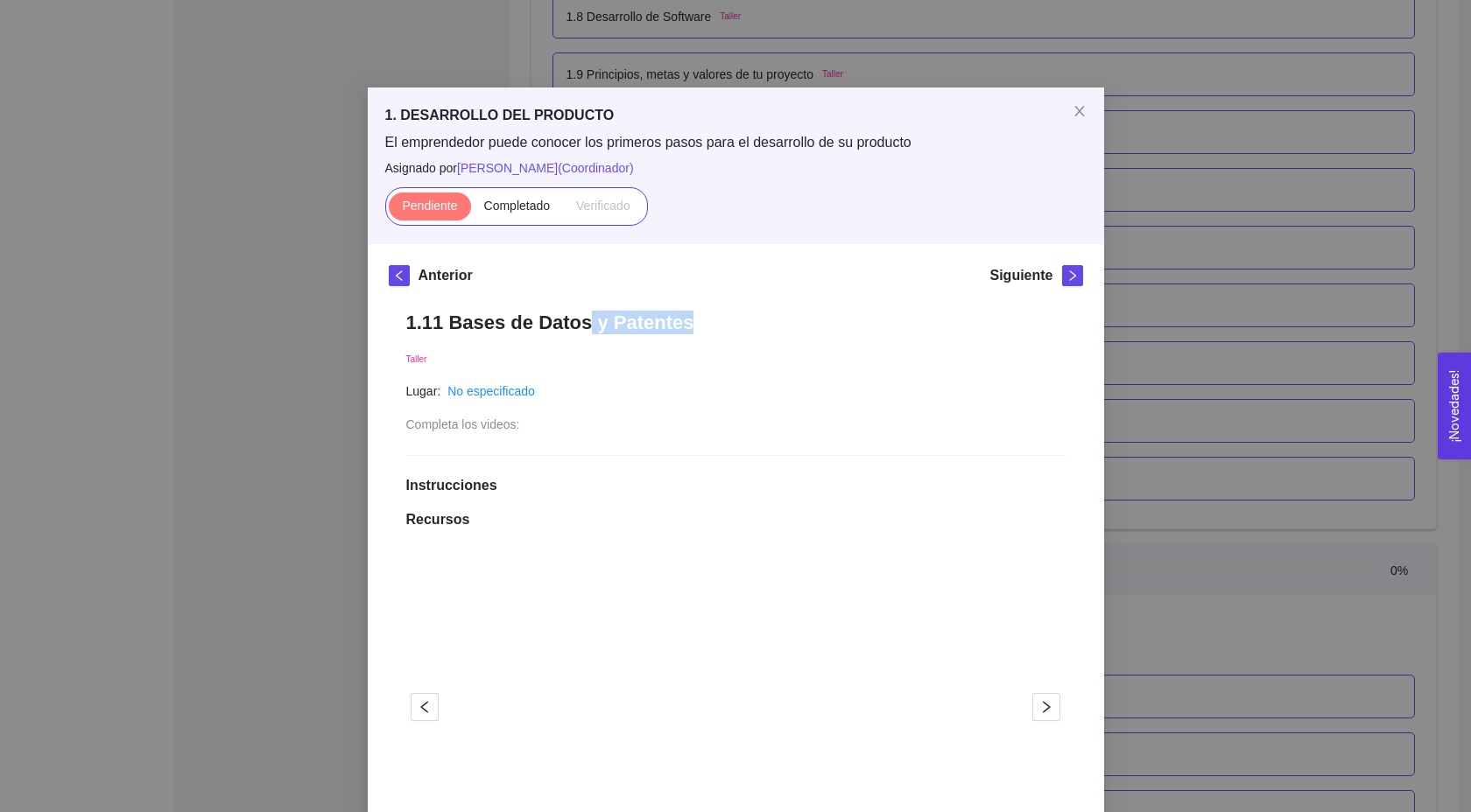
drag, startPoint x: 691, startPoint y: 322, endPoint x: 585, endPoint y: 321, distance: 106.0
click at [585, 321] on h1 "1.11 Bases de Datos y Patentes" at bounding box center [736, 322] width 659 height 24
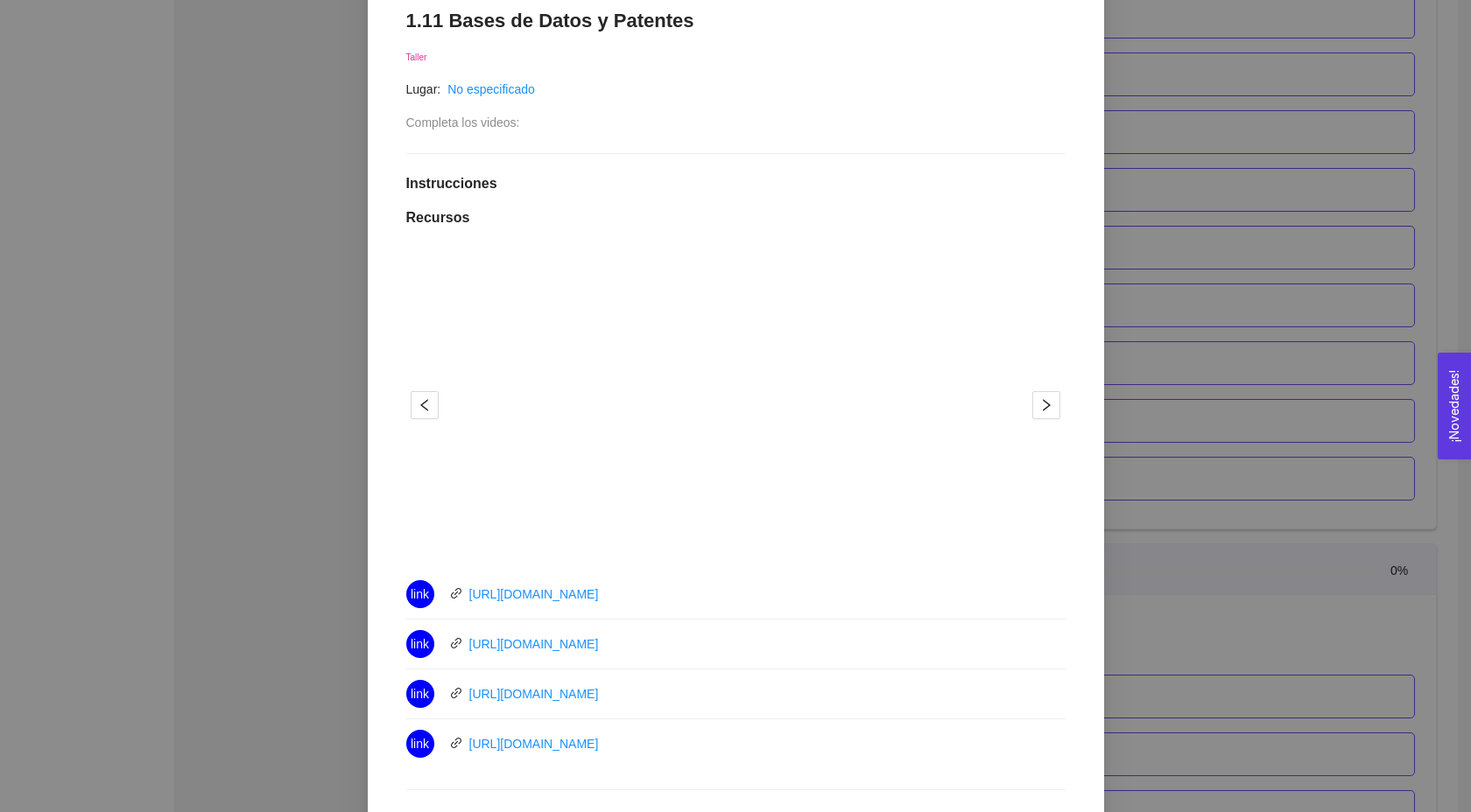
scroll to position [353, 0]
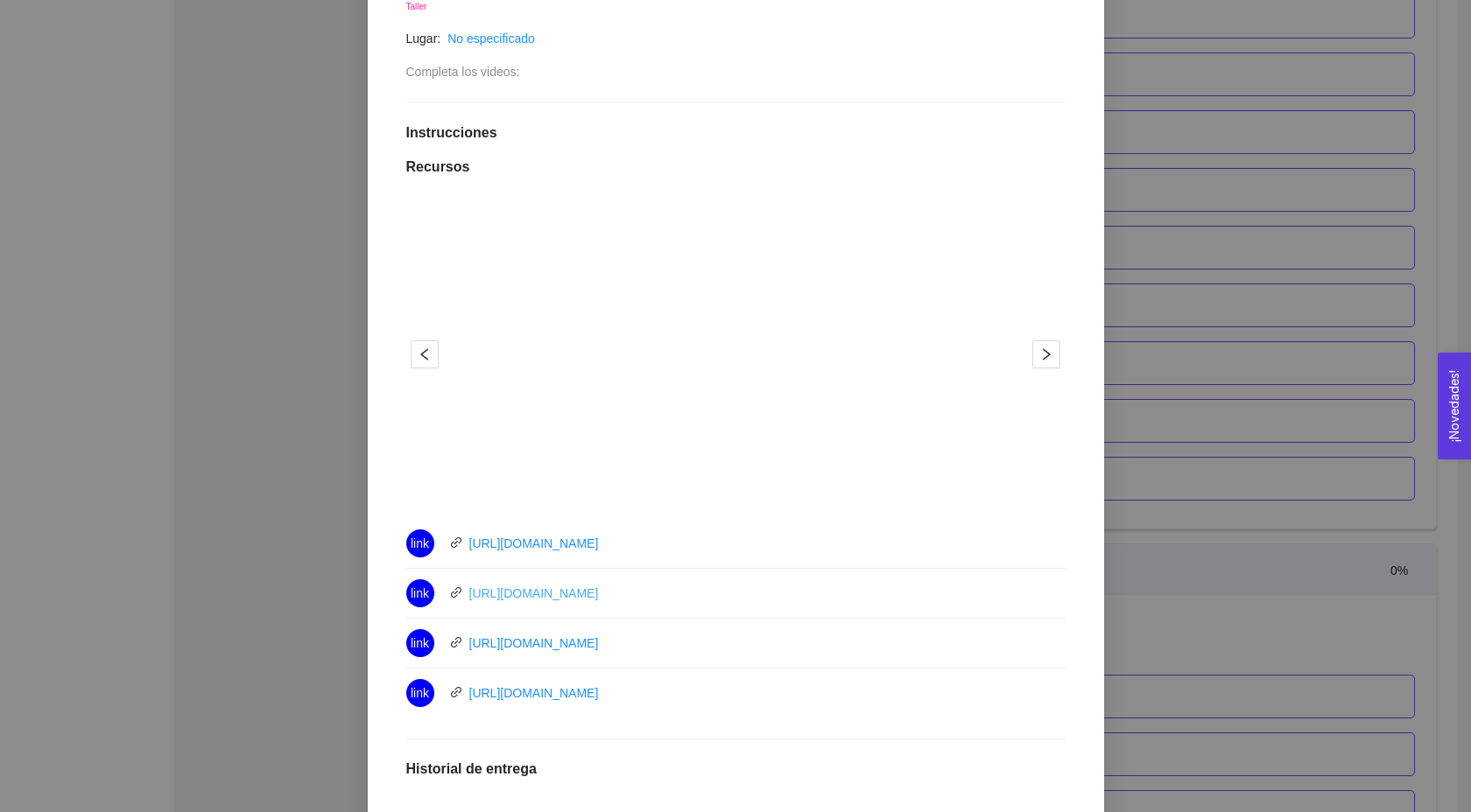
click at [556, 597] on link "[URL][DOMAIN_NAME]" at bounding box center [534, 593] width 129 height 14
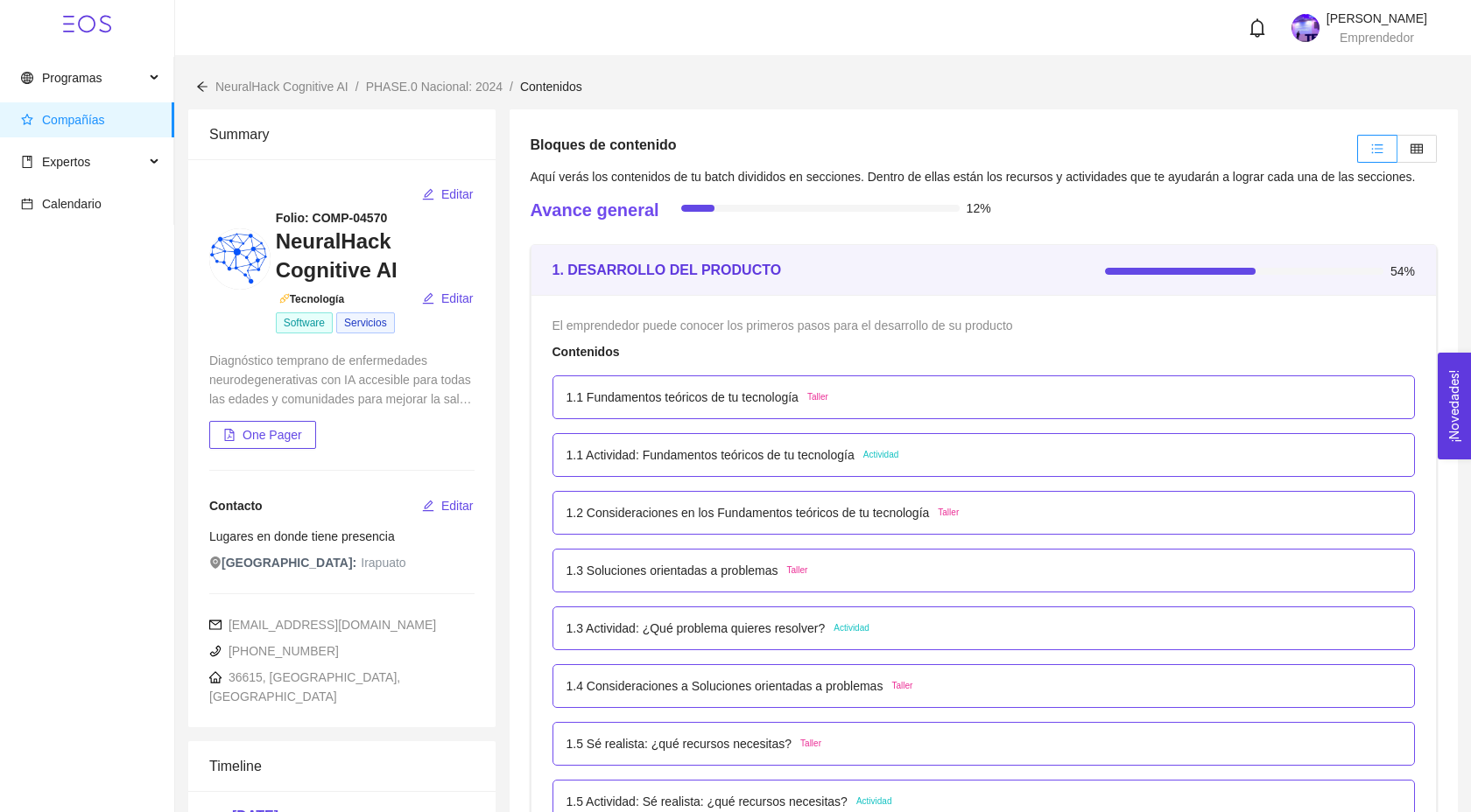
click at [684, 465] on p "1.1 Actividad: Fundamentos teóricos de tu tecnología" at bounding box center [710, 455] width 288 height 19
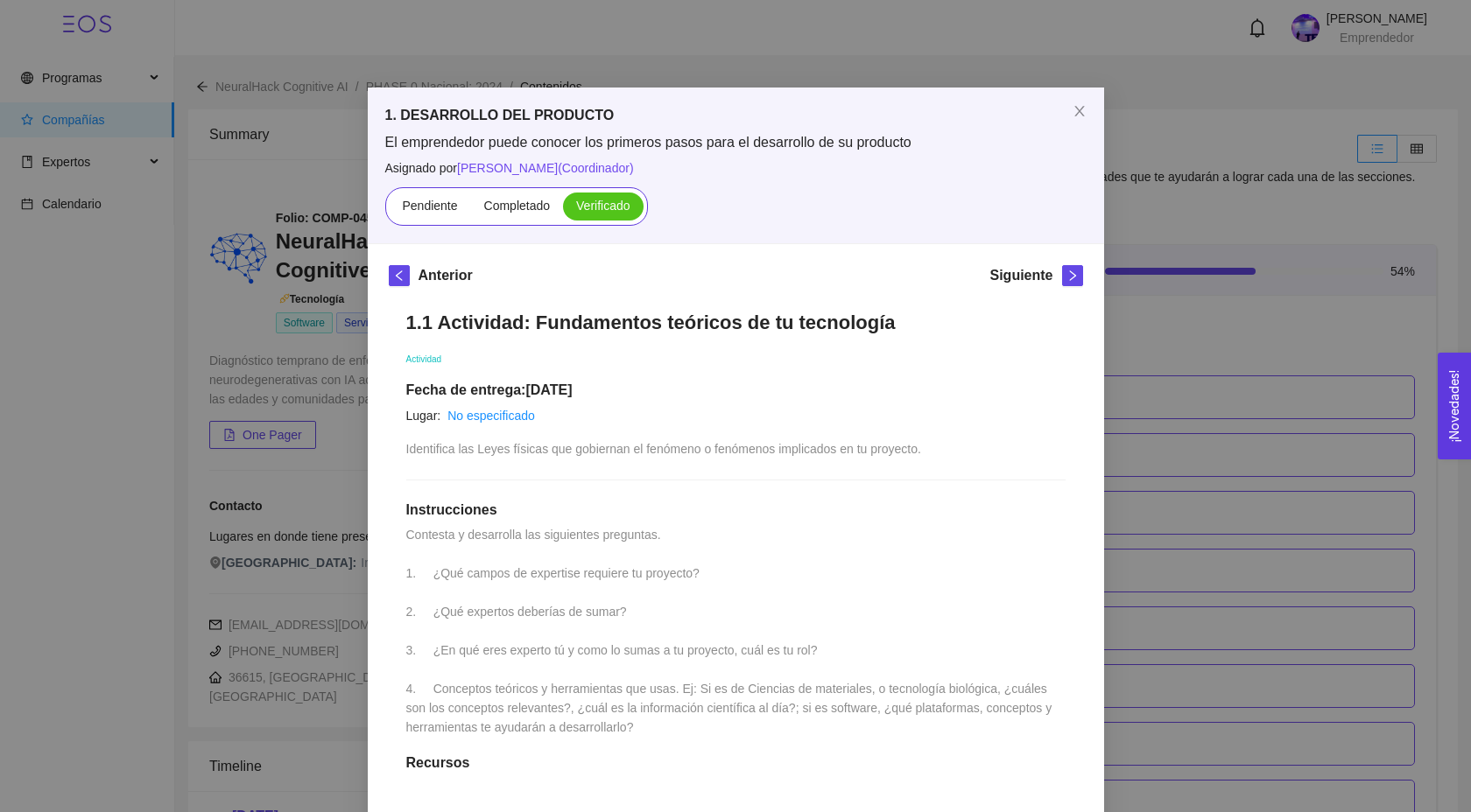
click at [1108, 425] on div "1. DESARROLLO DEL PRODUCTO El emprendedor puede conocer los primeros pasos para…" at bounding box center [735, 406] width 1471 height 812
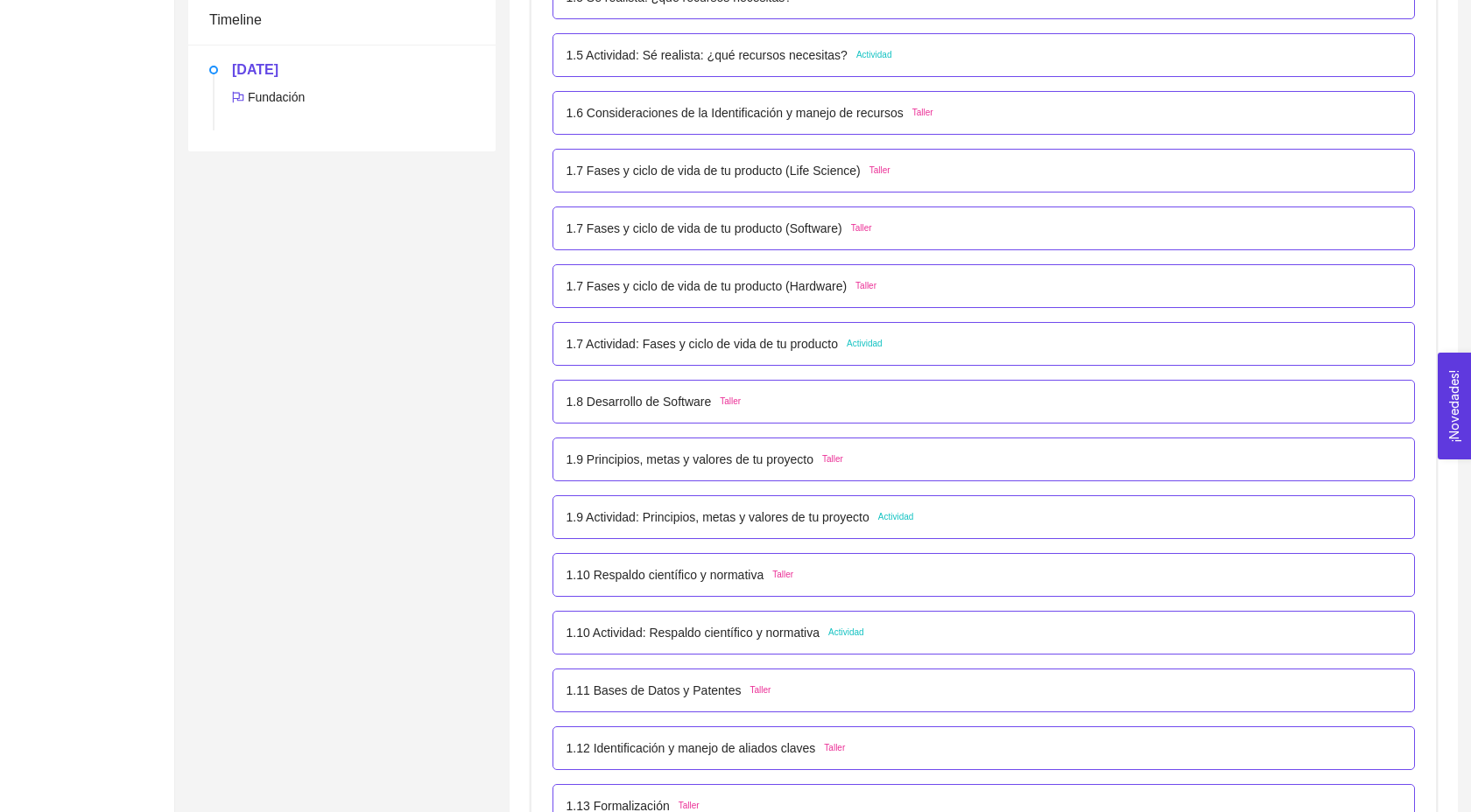
scroll to position [749, 0]
click at [676, 594] on div "1.10 Respaldo científico y normativa Taller" at bounding box center [984, 572] width 864 height 43
click at [659, 582] on p "1.10 Respaldo científico y normativa" at bounding box center [665, 572] width 197 height 19
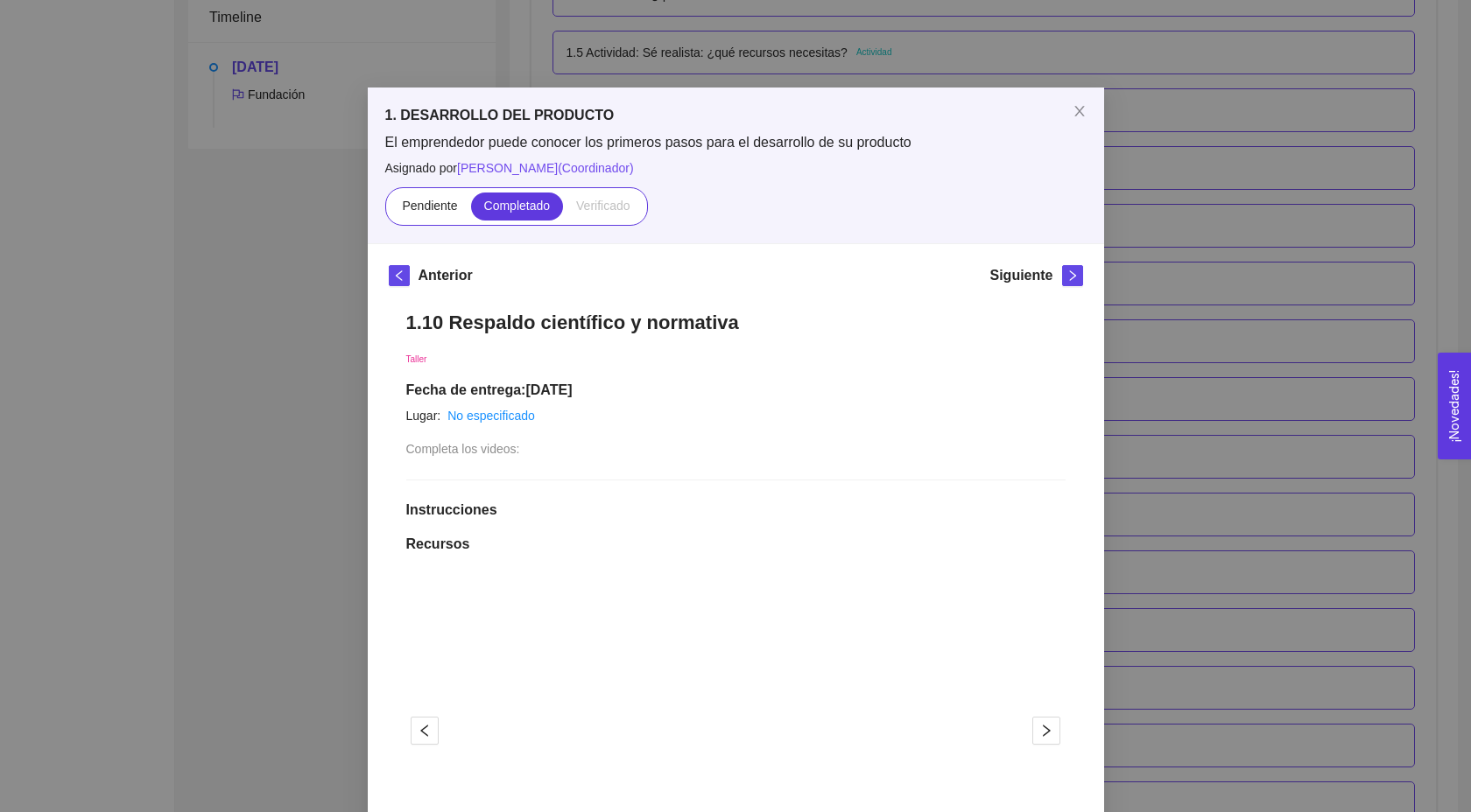
scroll to position [39, 0]
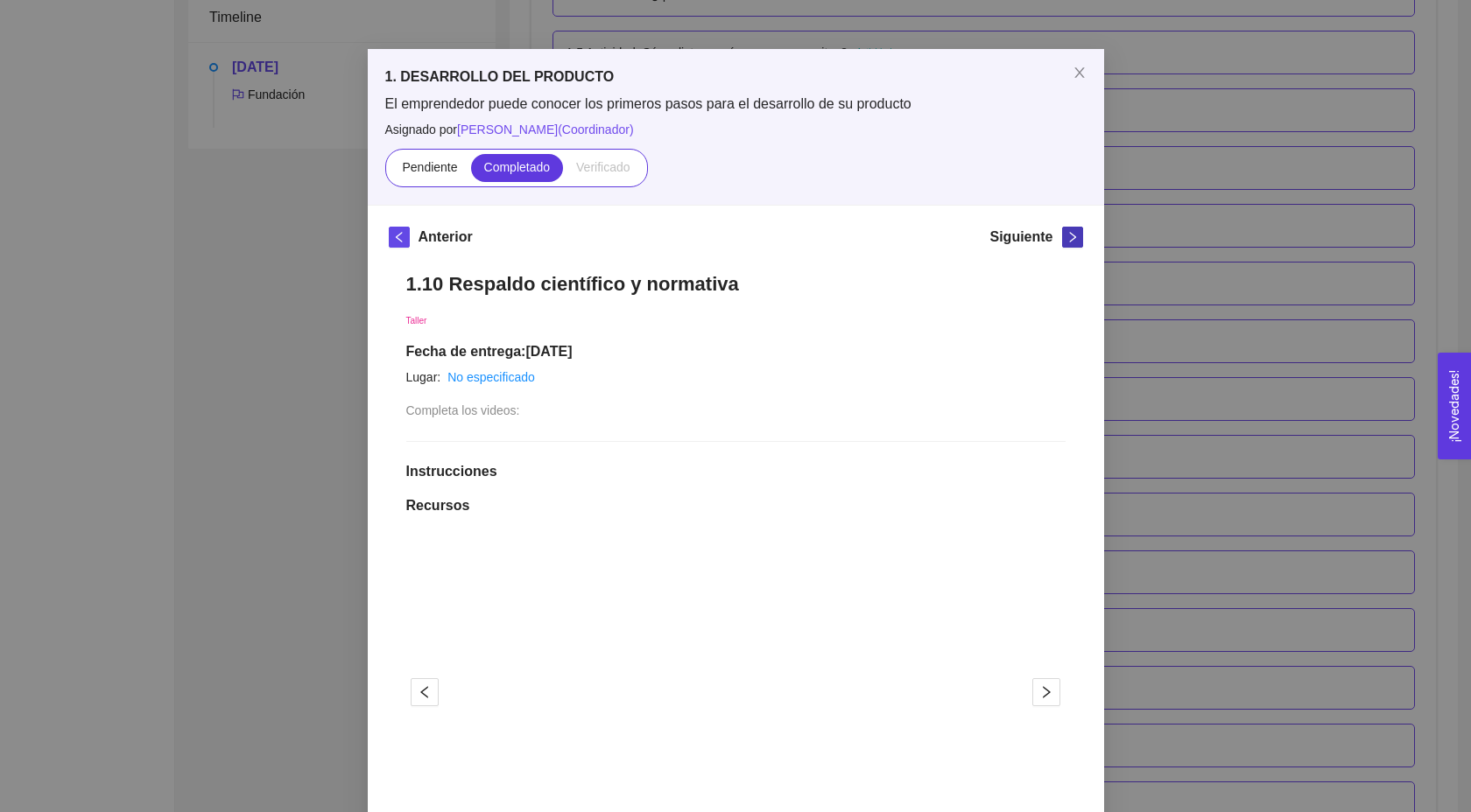
click at [1067, 233] on icon "right" at bounding box center [1072, 237] width 12 height 12
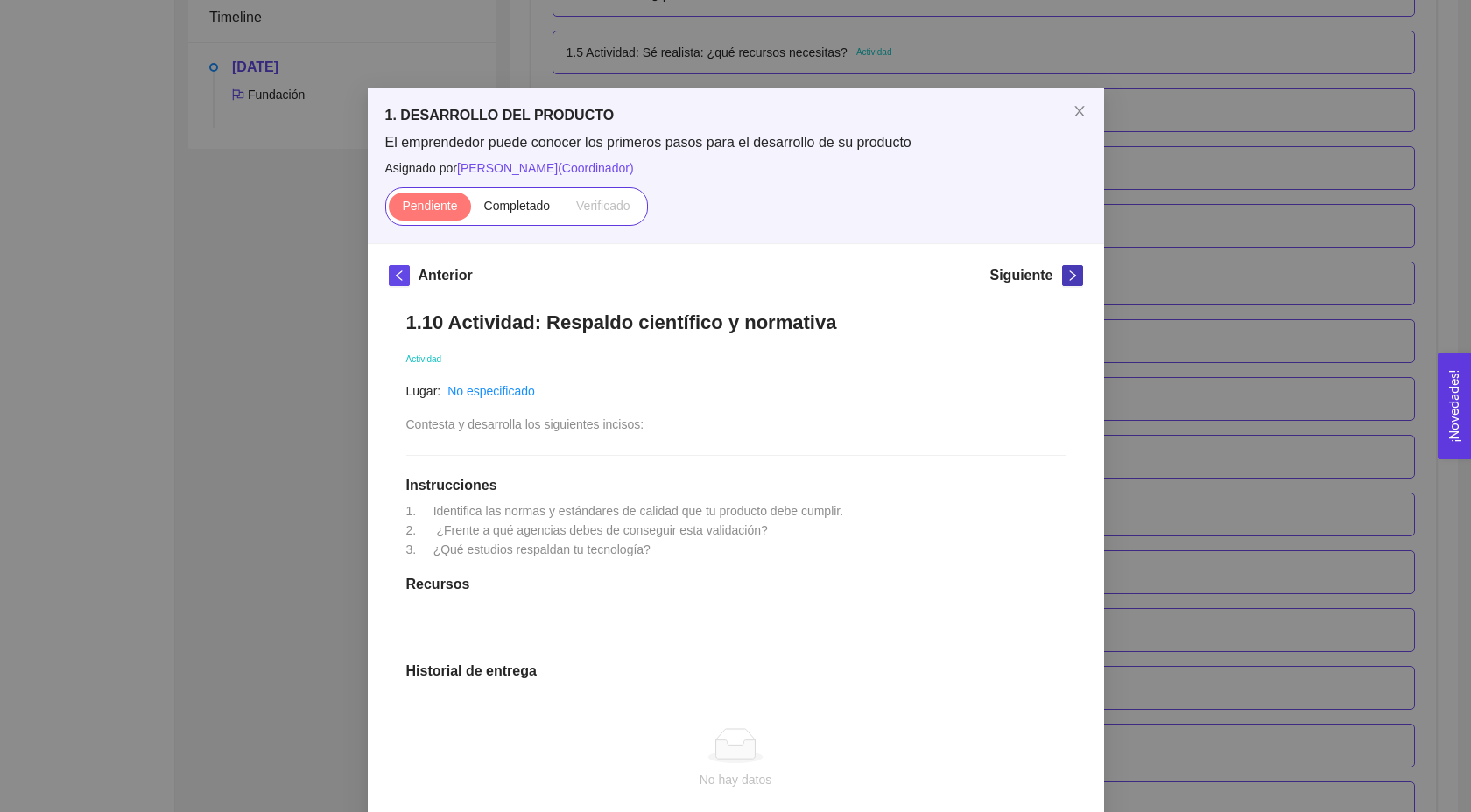
click at [1076, 276] on icon "right" at bounding box center [1072, 275] width 12 height 12
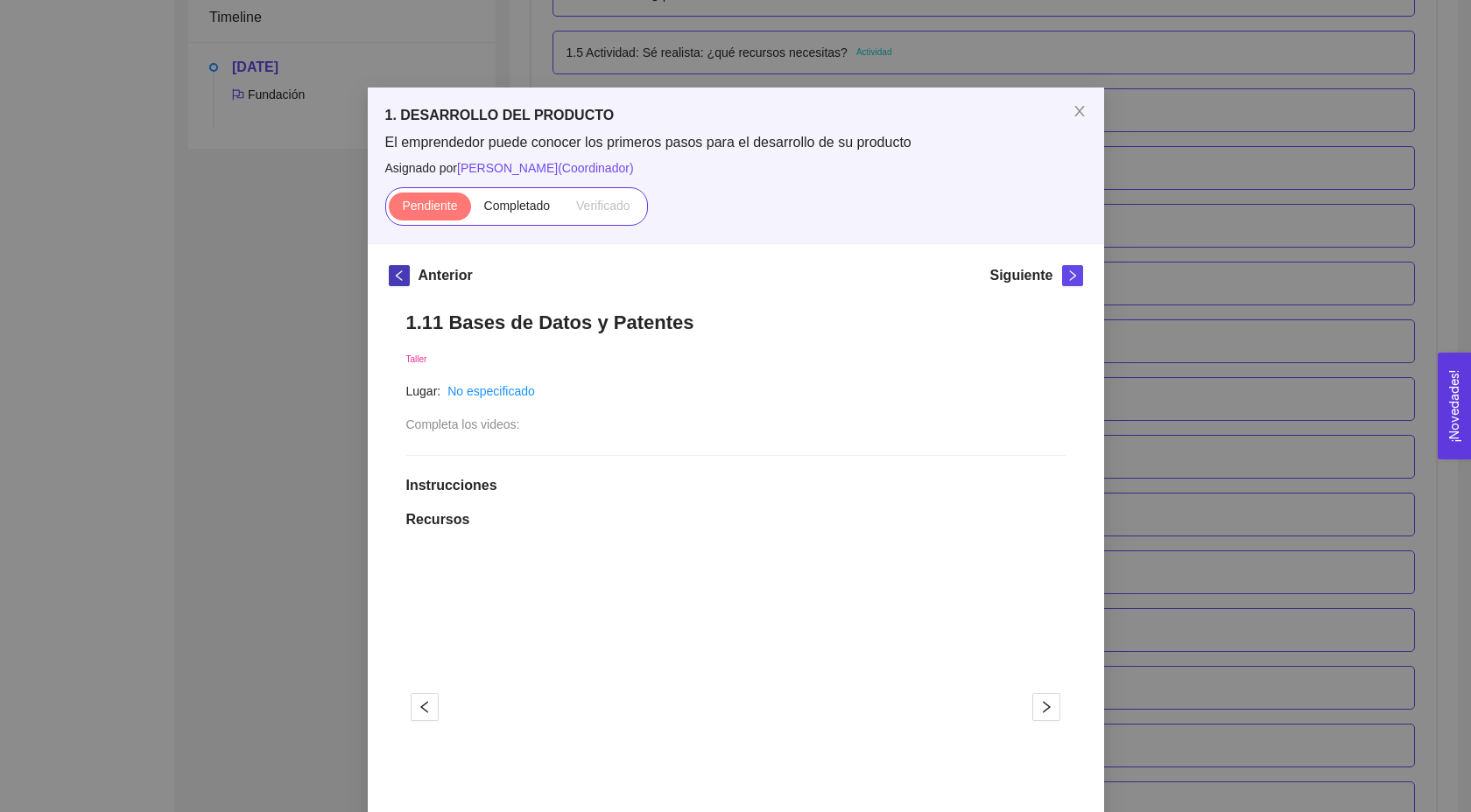
click at [396, 269] on icon "left" at bounding box center [399, 275] width 12 height 12
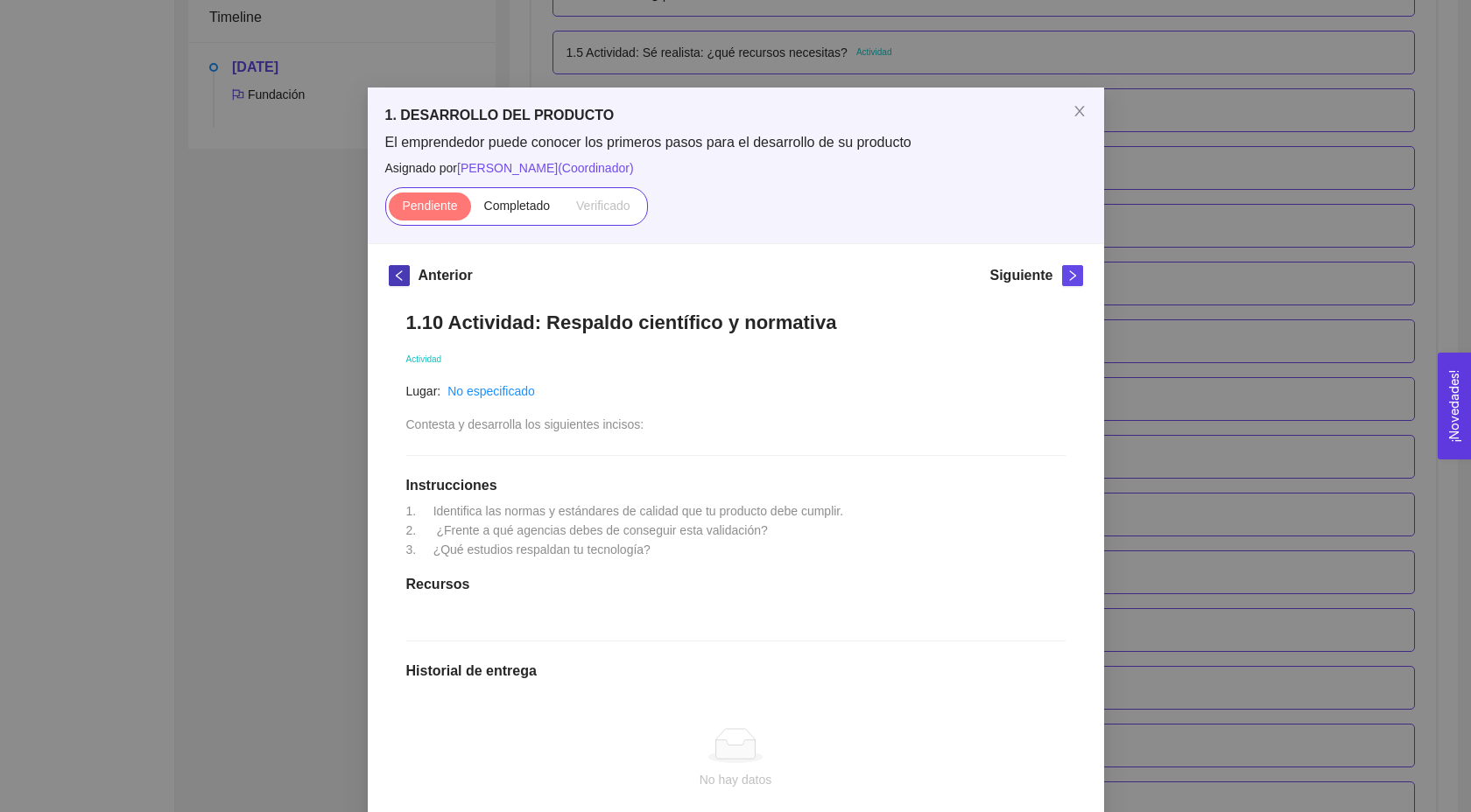
click at [396, 269] on icon "left" at bounding box center [399, 275] width 12 height 12
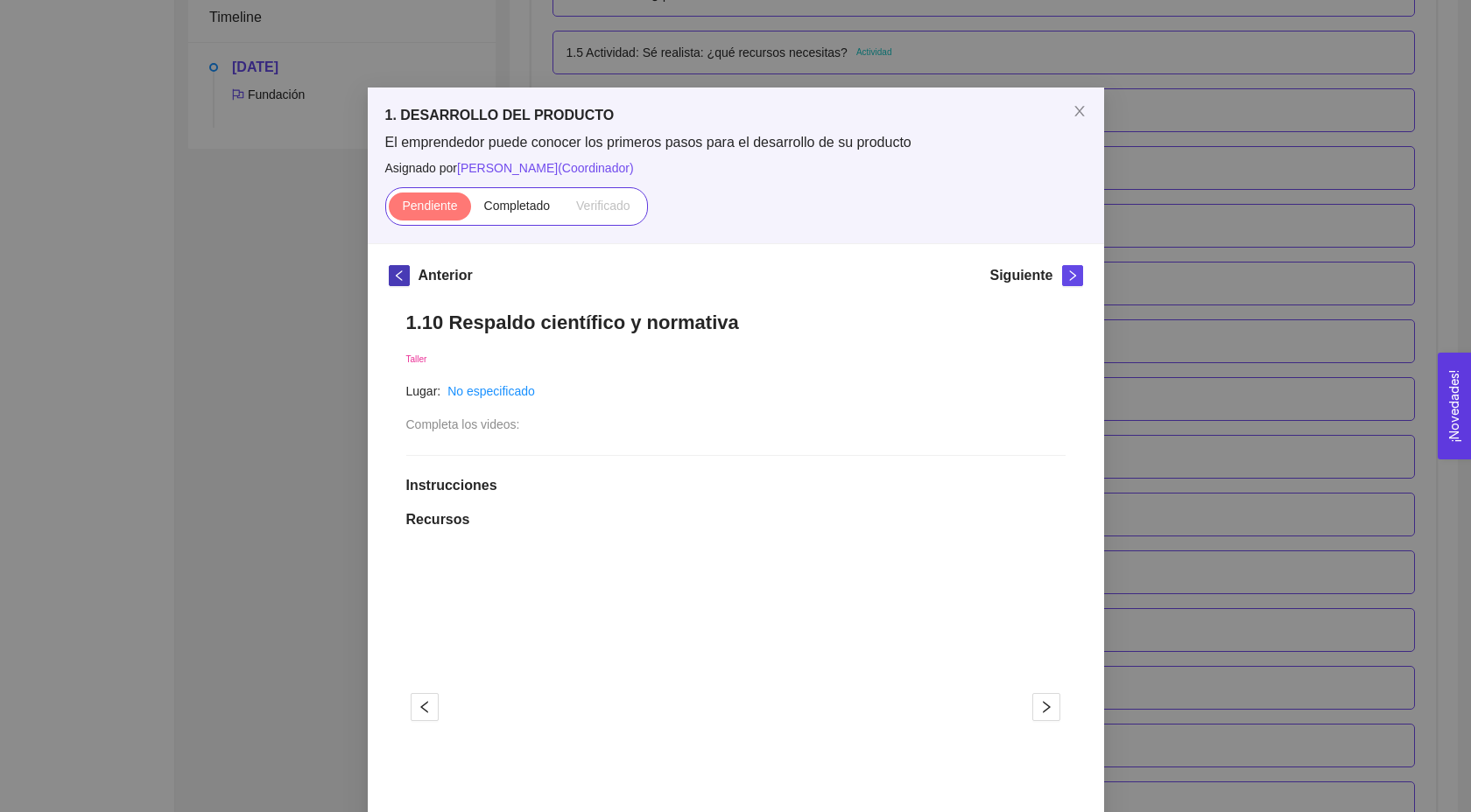
click at [396, 269] on icon "left" at bounding box center [399, 275] width 12 height 12
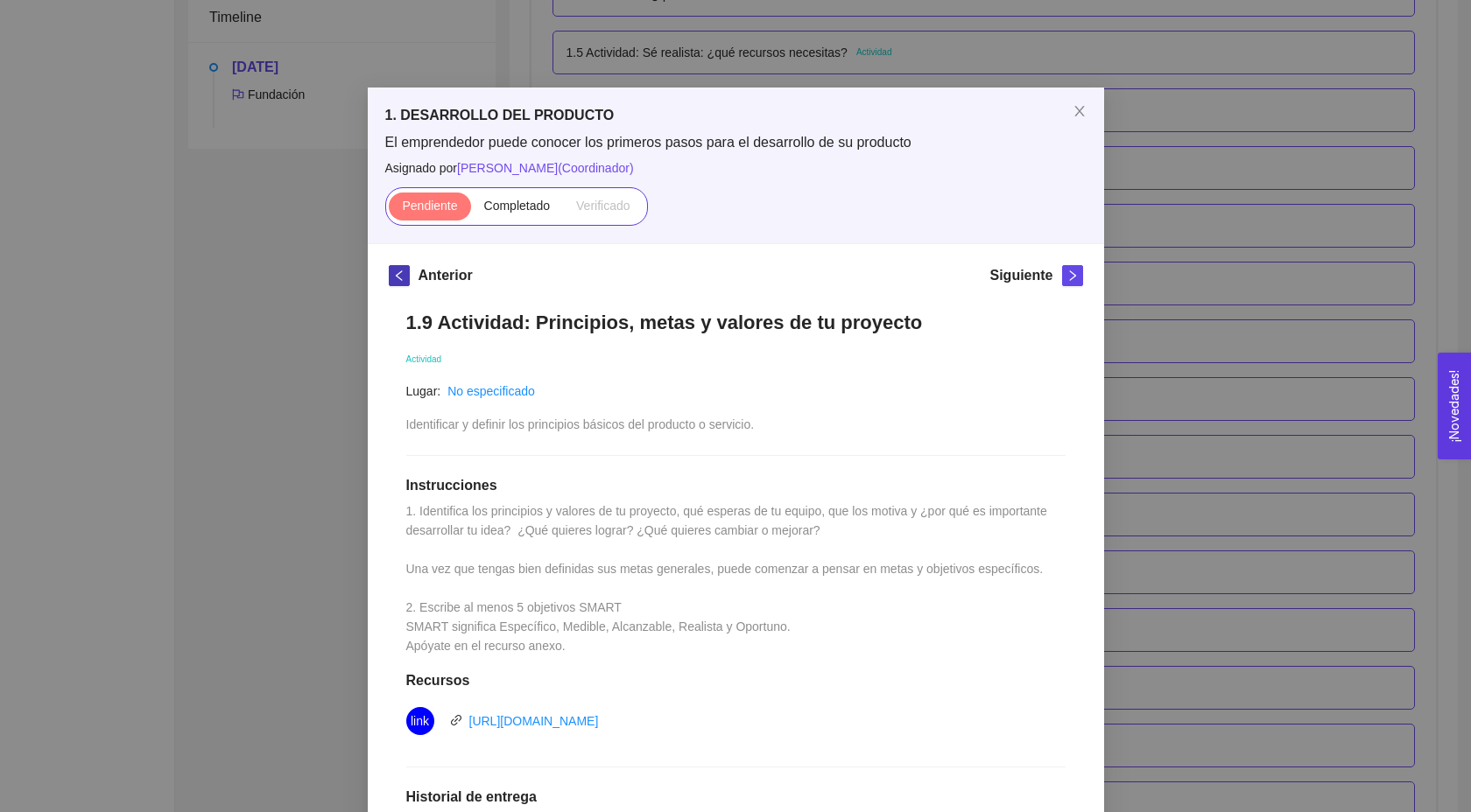
click at [396, 269] on icon "left" at bounding box center [399, 275] width 12 height 12
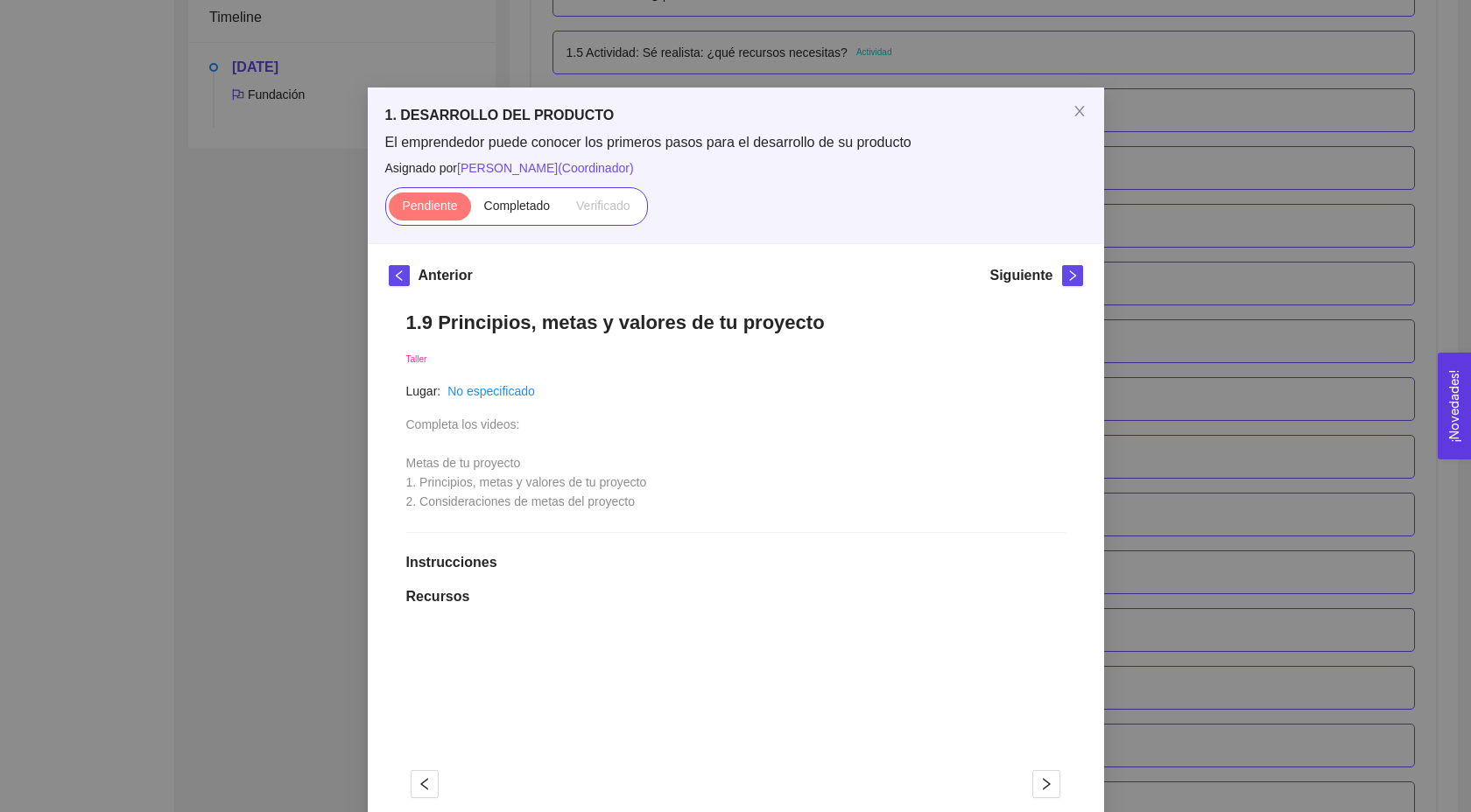
click at [1278, 429] on div "1. DESARROLLO DEL PRODUCTO El emprendedor puede conocer los primeros pasos para…" at bounding box center [735, 406] width 1471 height 812
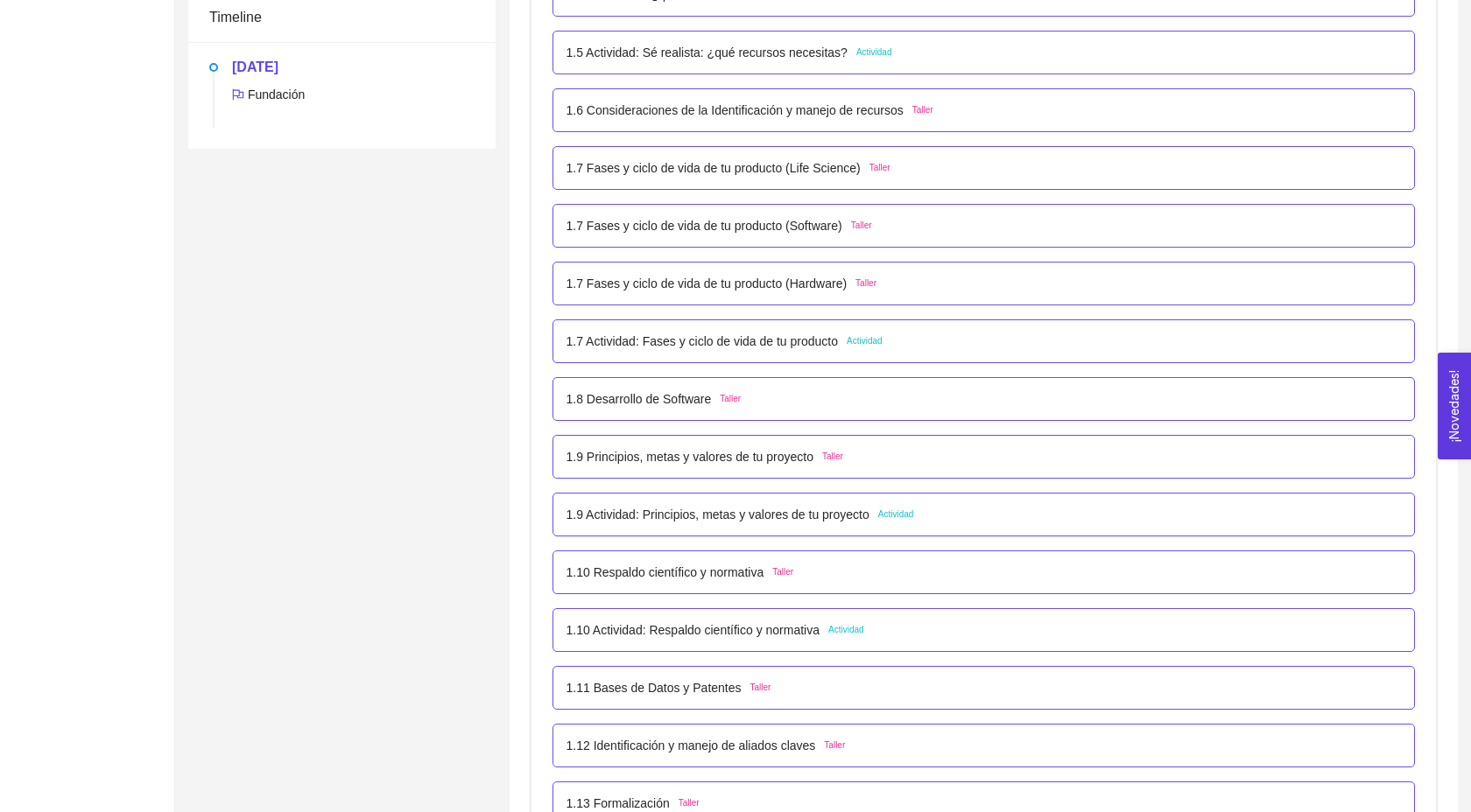
click at [677, 409] on p "1.8 Desarrollo de Software" at bounding box center [640, 398] width 145 height 19
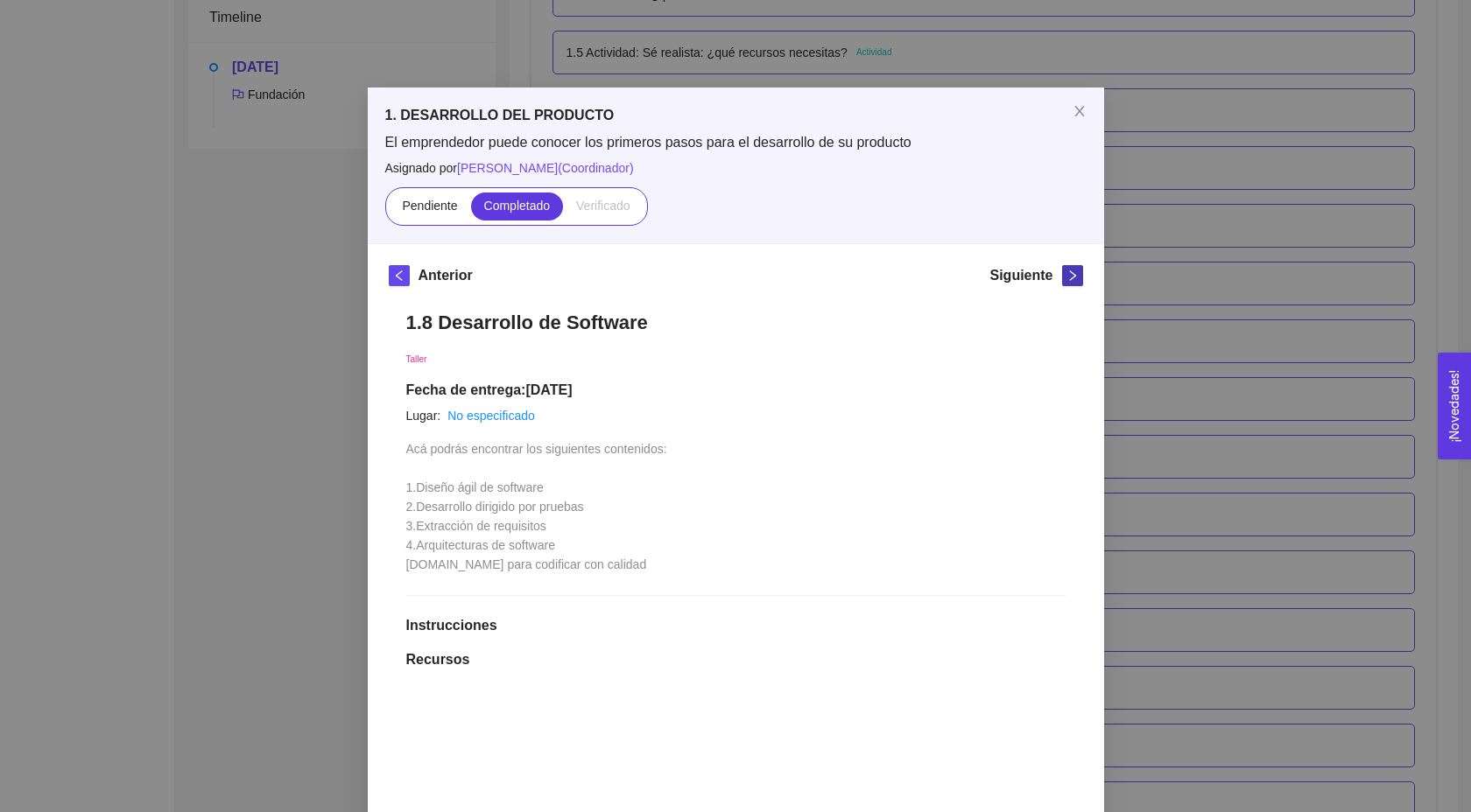
click at [1071, 283] on button "button" at bounding box center [1072, 276] width 21 height 21
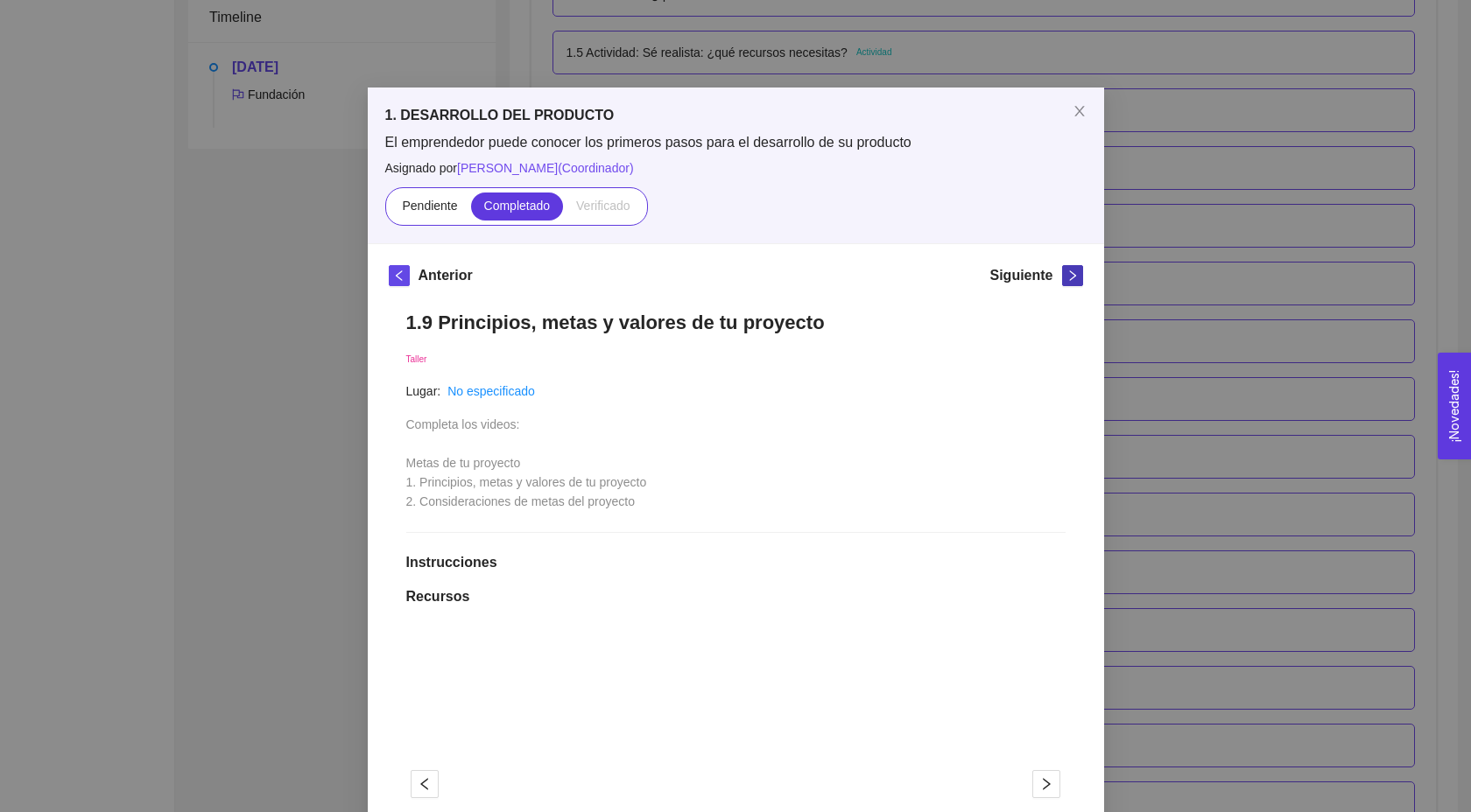
click at [1071, 283] on button "button" at bounding box center [1072, 276] width 21 height 21
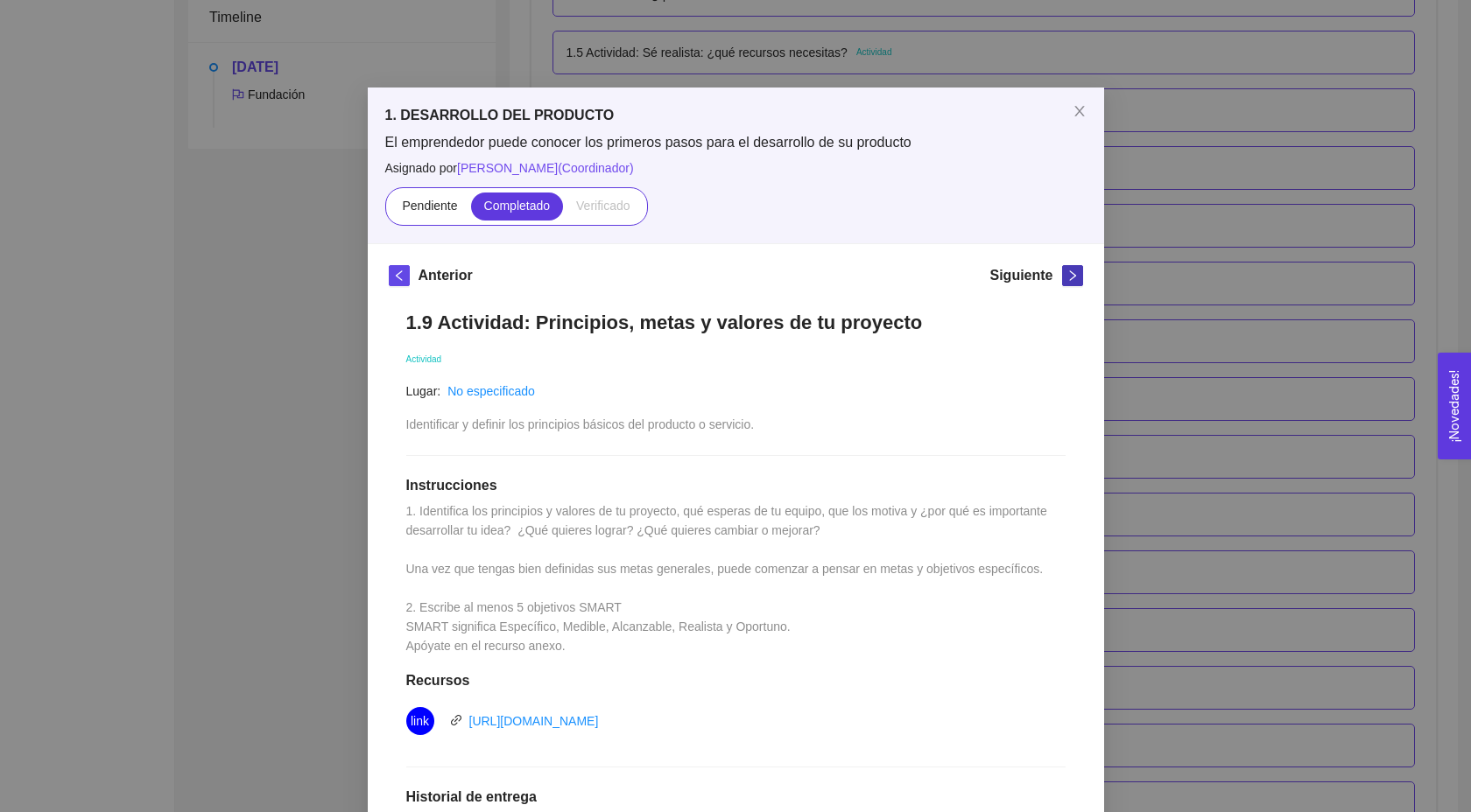
click at [1071, 283] on button "button" at bounding box center [1072, 276] width 21 height 21
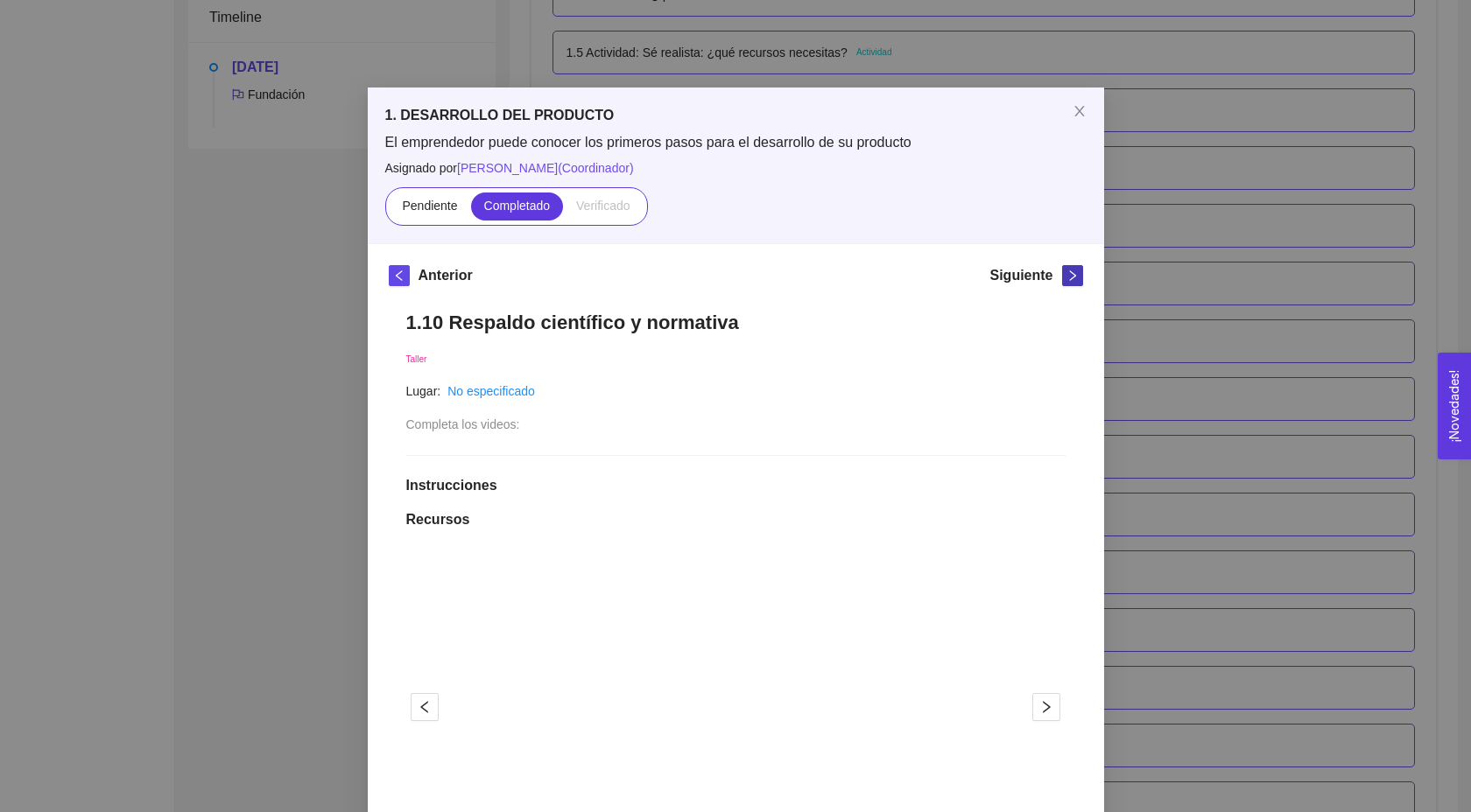
click at [1071, 283] on button "button" at bounding box center [1072, 276] width 21 height 21
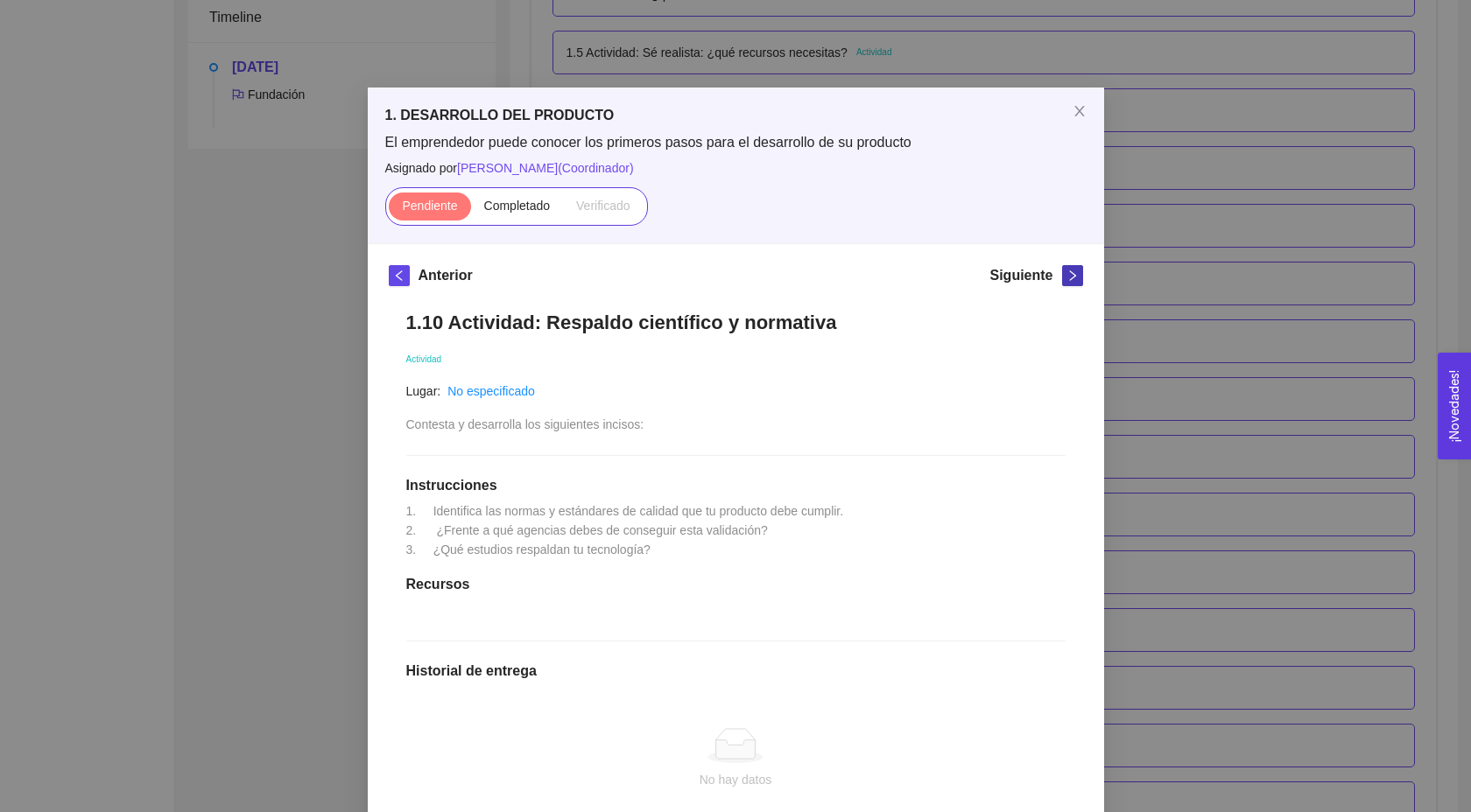
click at [1071, 283] on button "button" at bounding box center [1072, 276] width 21 height 21
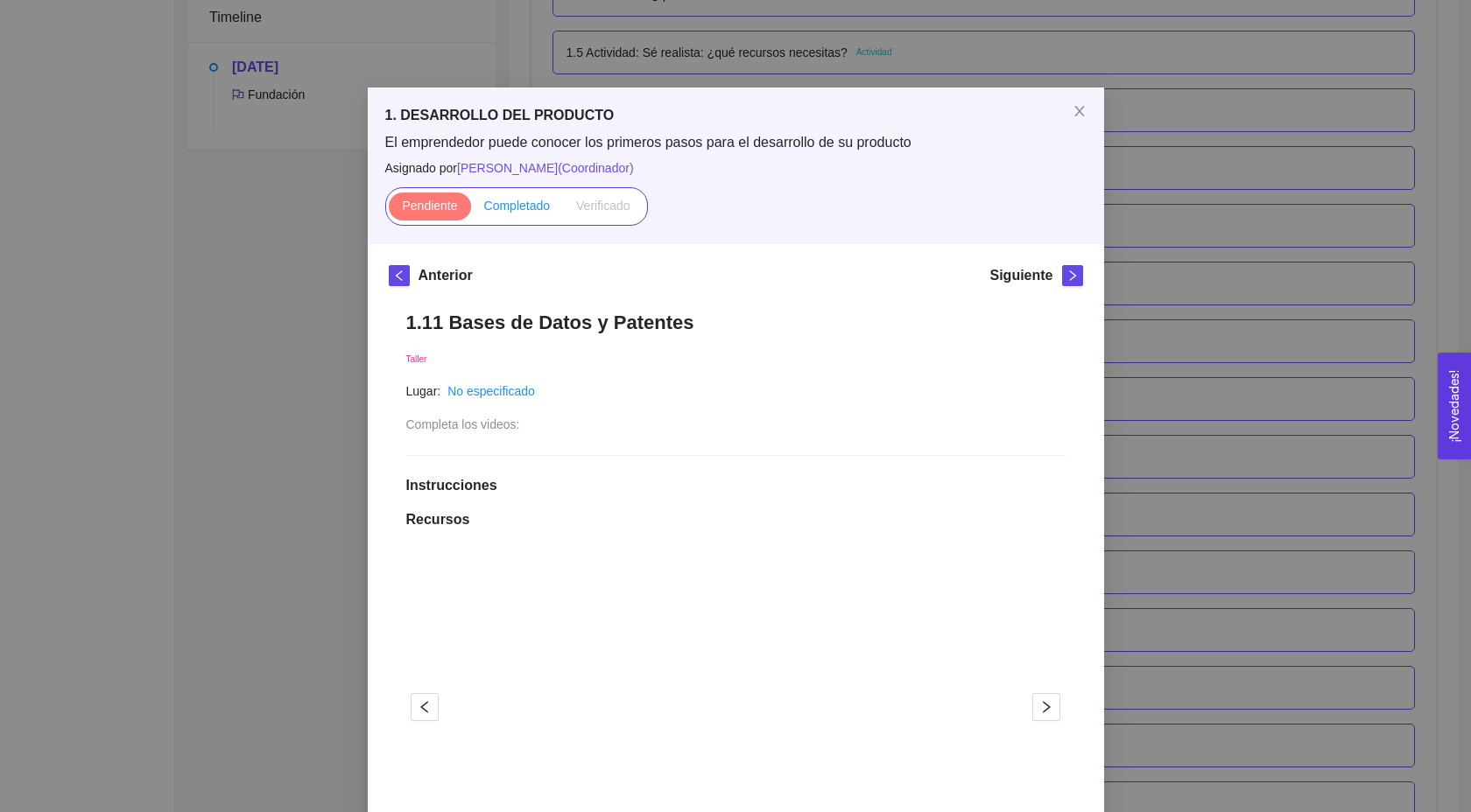
click at [531, 203] on span "Completado" at bounding box center [518, 205] width 66 height 14
click at [471, 210] on input "Completado" at bounding box center [471, 210] width 0 height 0
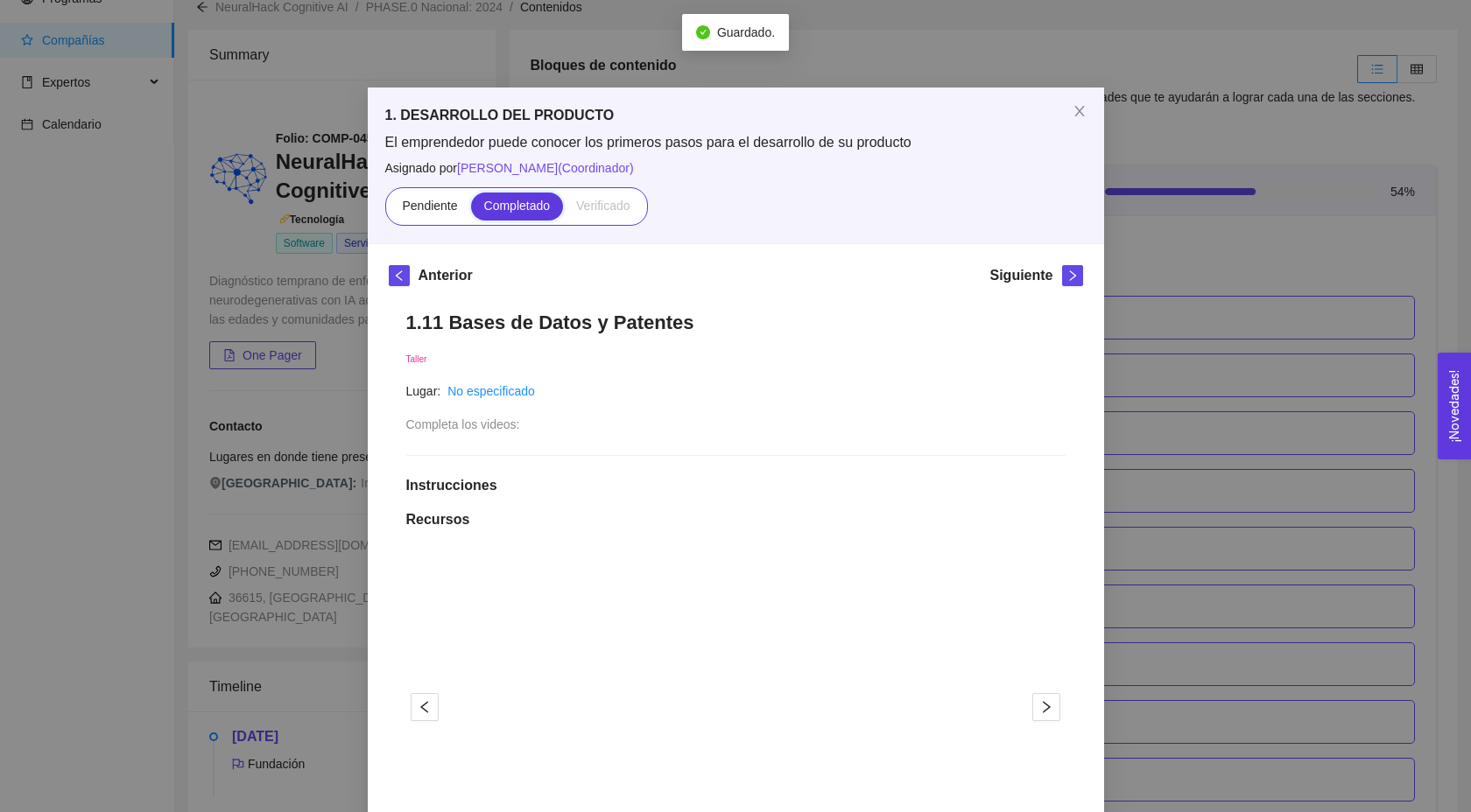
scroll to position [749, 0]
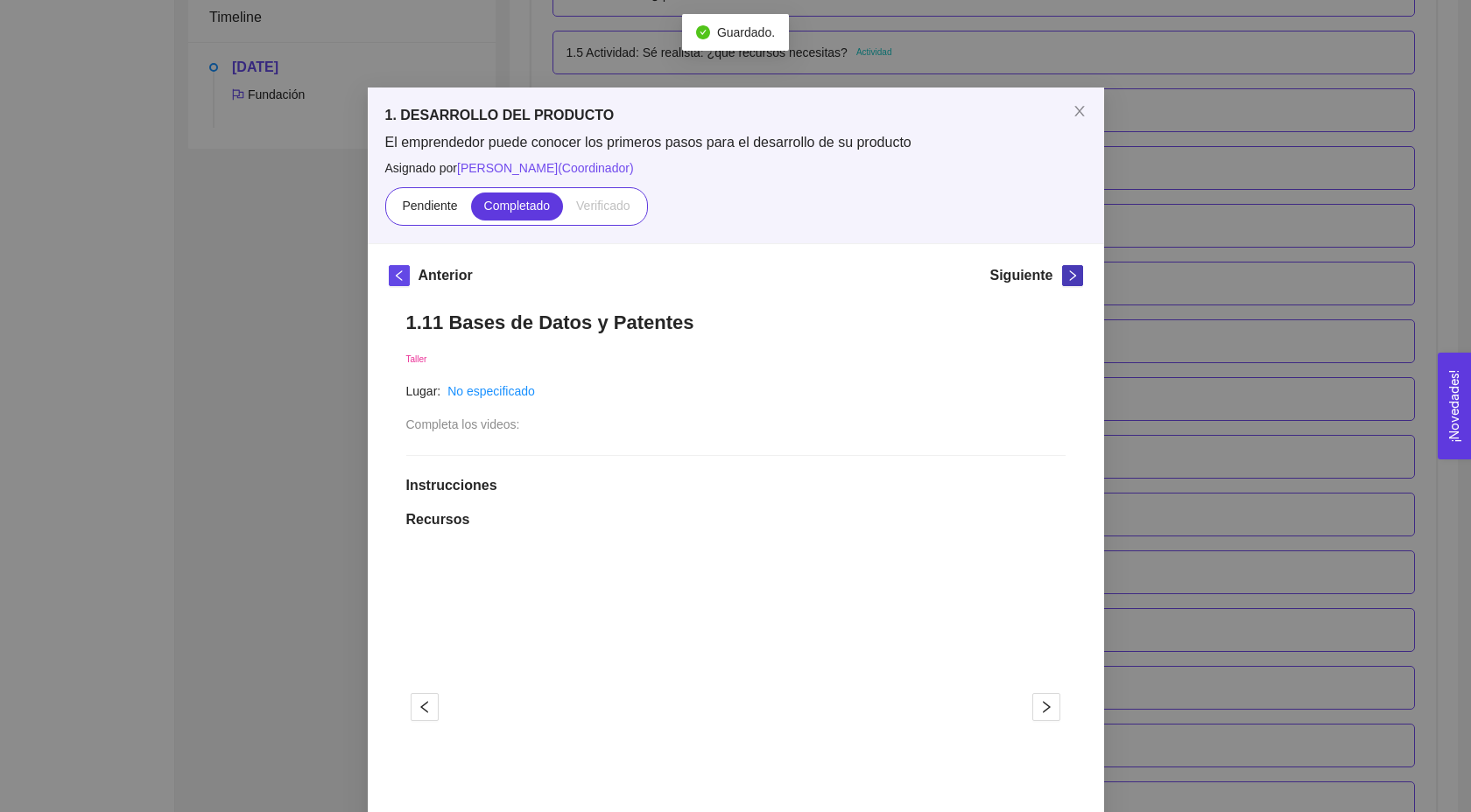
click at [1064, 276] on span "right" at bounding box center [1072, 275] width 19 height 12
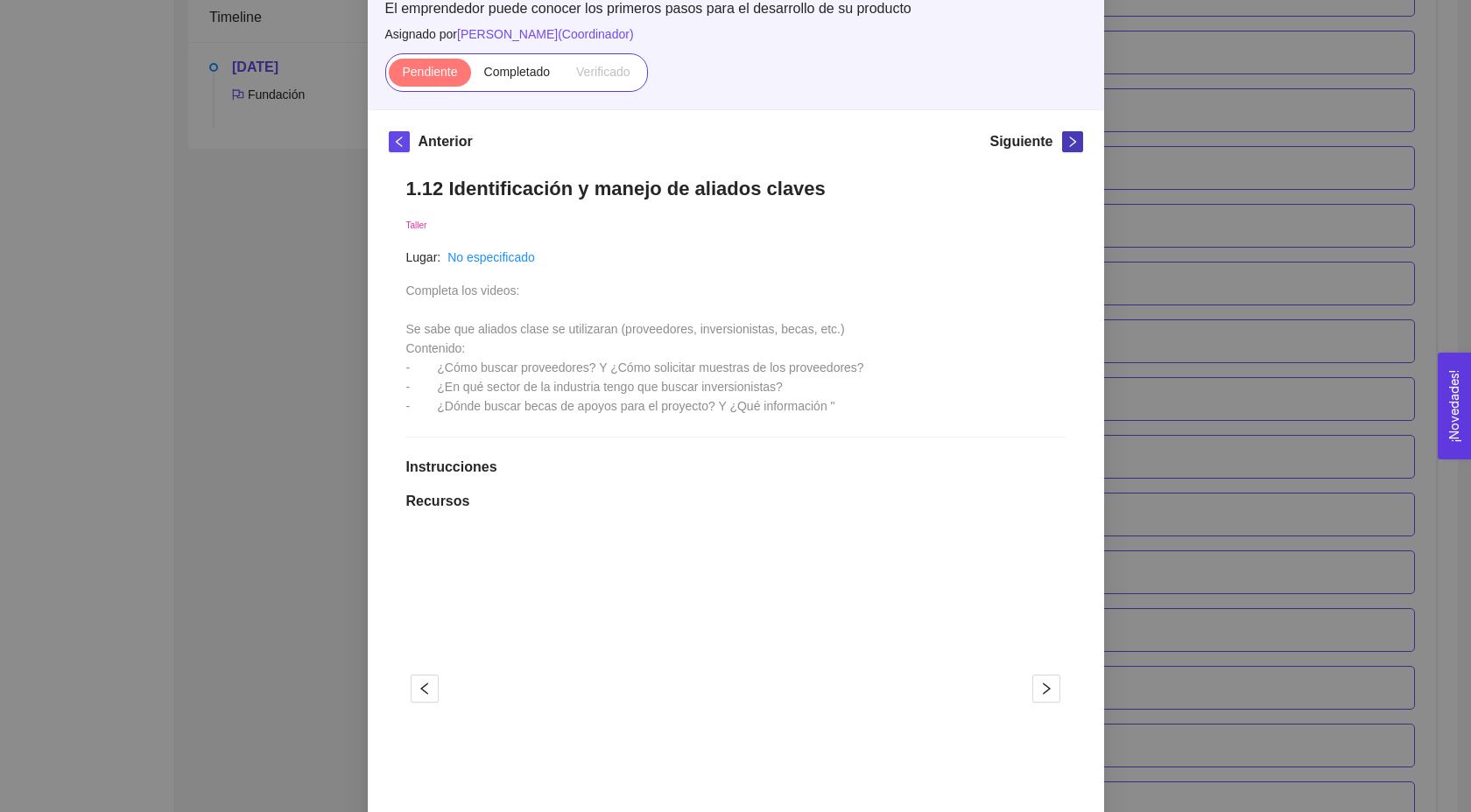
scroll to position [136, 0]
click at [1080, 135] on span "right" at bounding box center [1072, 140] width 19 height 12
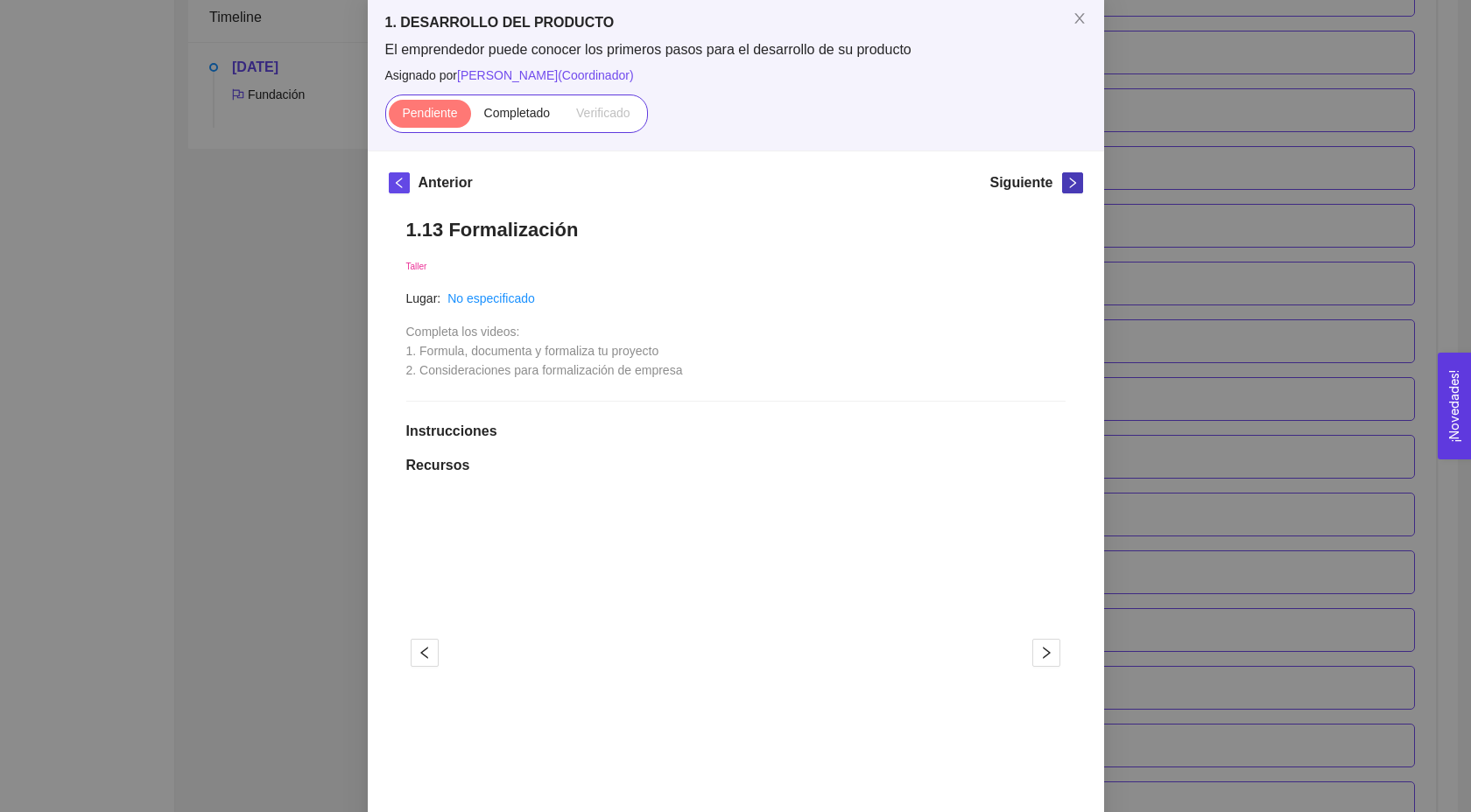
scroll to position [95, 0]
click at [1068, 182] on icon "right" at bounding box center [1072, 179] width 12 height 12
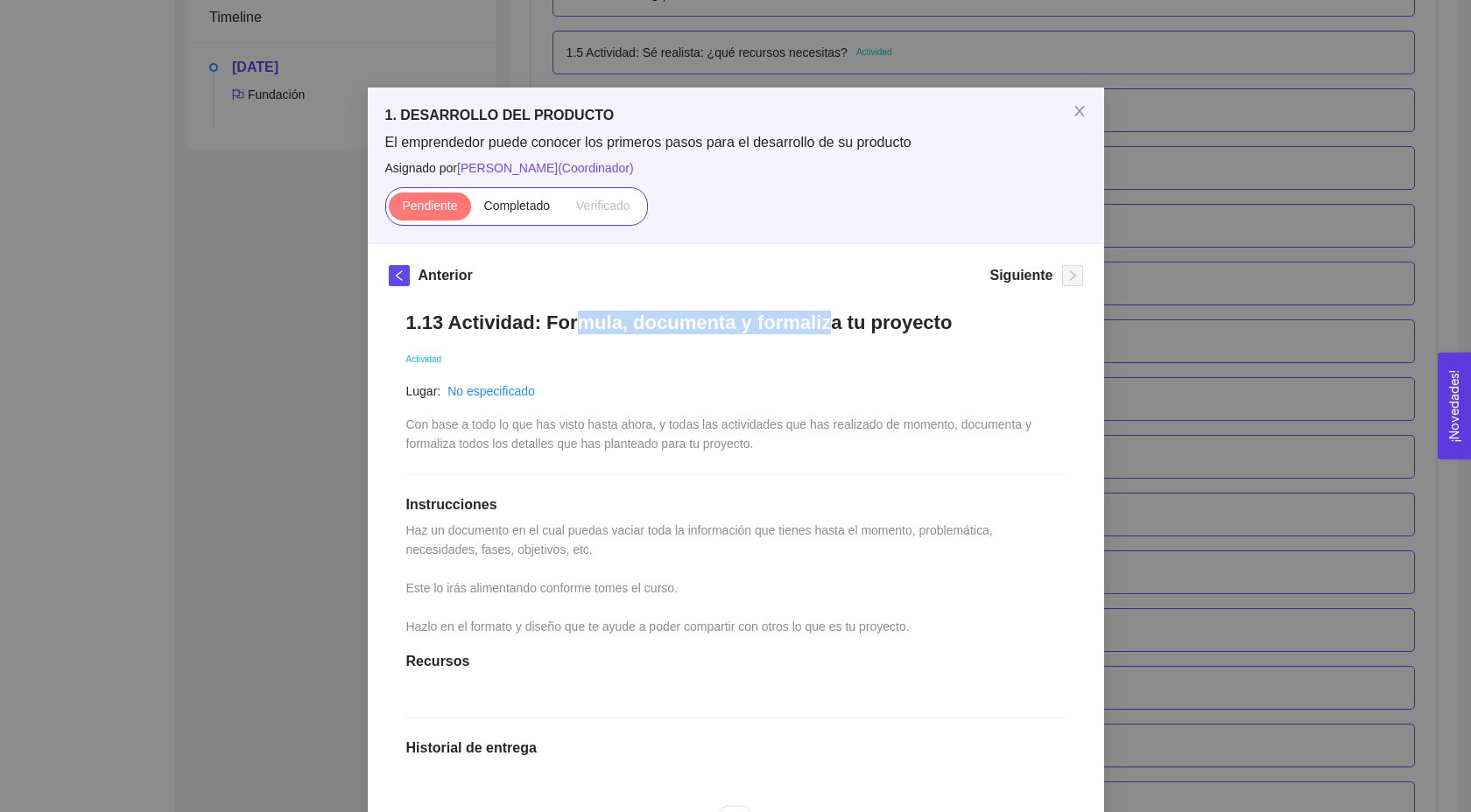
drag, startPoint x: 572, startPoint y: 317, endPoint x: 813, endPoint y: 320, distance: 241.0
click at [812, 319] on h1 "1.13 Actividad: Formula, documenta y formaliza tu proyecto" at bounding box center [736, 322] width 659 height 24
click at [813, 320] on h1 "1.13 Actividad: Formula, documenta y formaliza tu proyecto" at bounding box center [736, 322] width 659 height 24
drag, startPoint x: 625, startPoint y: 321, endPoint x: 927, endPoint y: 331, distance: 302.2
click at [927, 331] on h1 "1.13 Actividad: Formula, documenta y formaliza tu proyecto" at bounding box center [736, 322] width 659 height 24
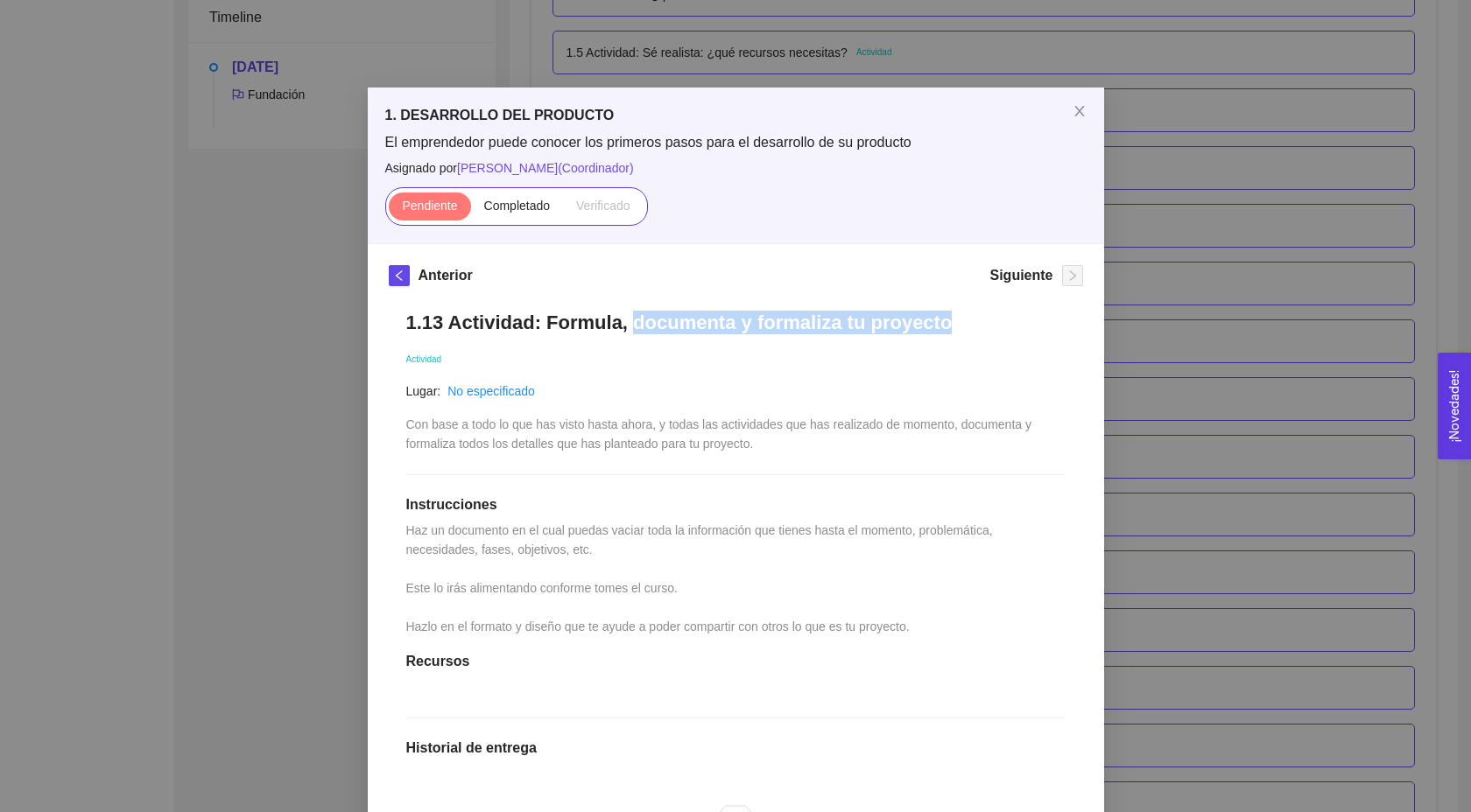
click at [927, 331] on h1 "1.13 Actividad: Formula, documenta y formaliza tu proyecto" at bounding box center [736, 322] width 659 height 24
click at [403, 286] on div "Anterior" at bounding box center [431, 279] width 84 height 28
click at [396, 278] on icon "left" at bounding box center [399, 275] width 12 height 12
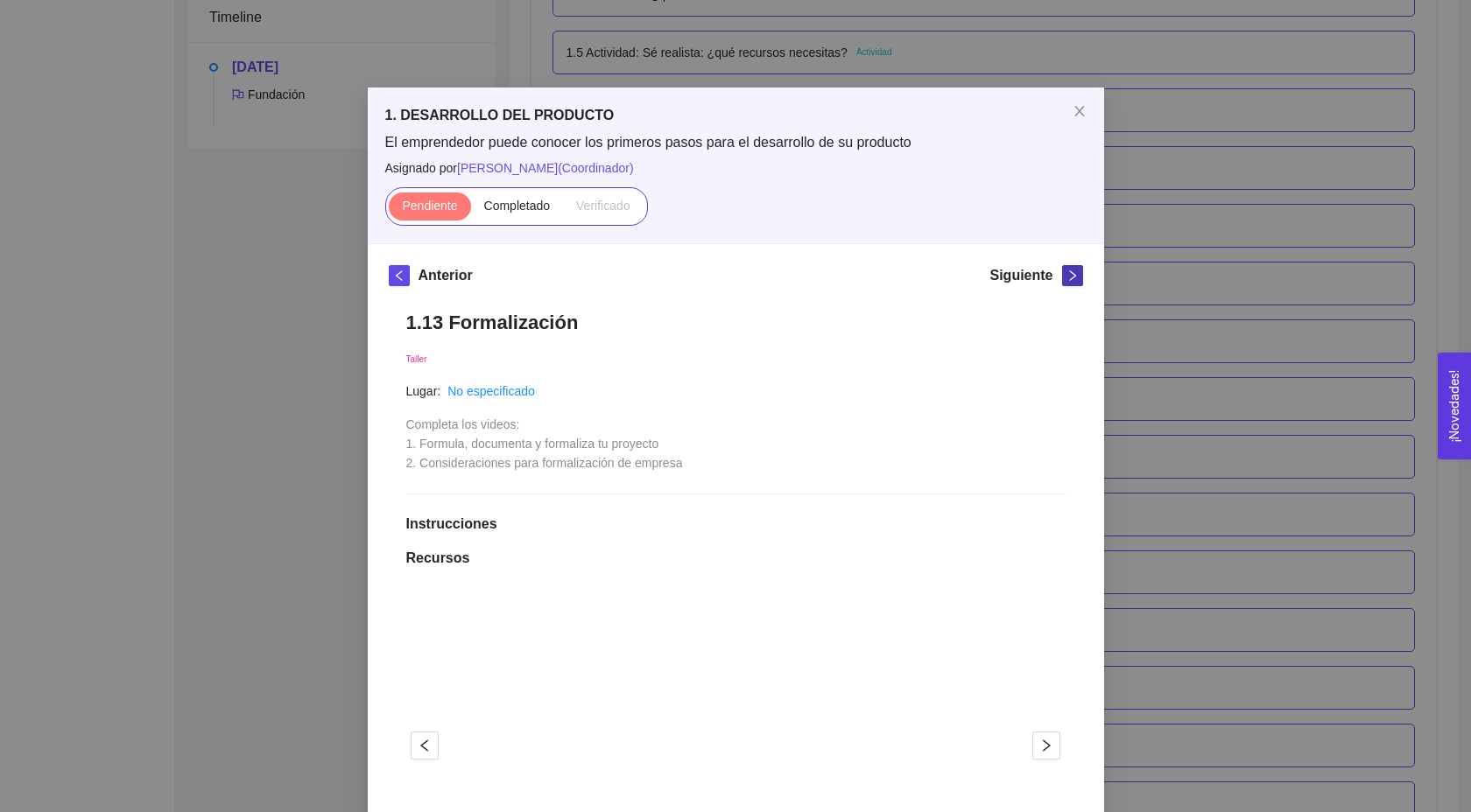
click at [1067, 267] on button "button" at bounding box center [1072, 276] width 21 height 21
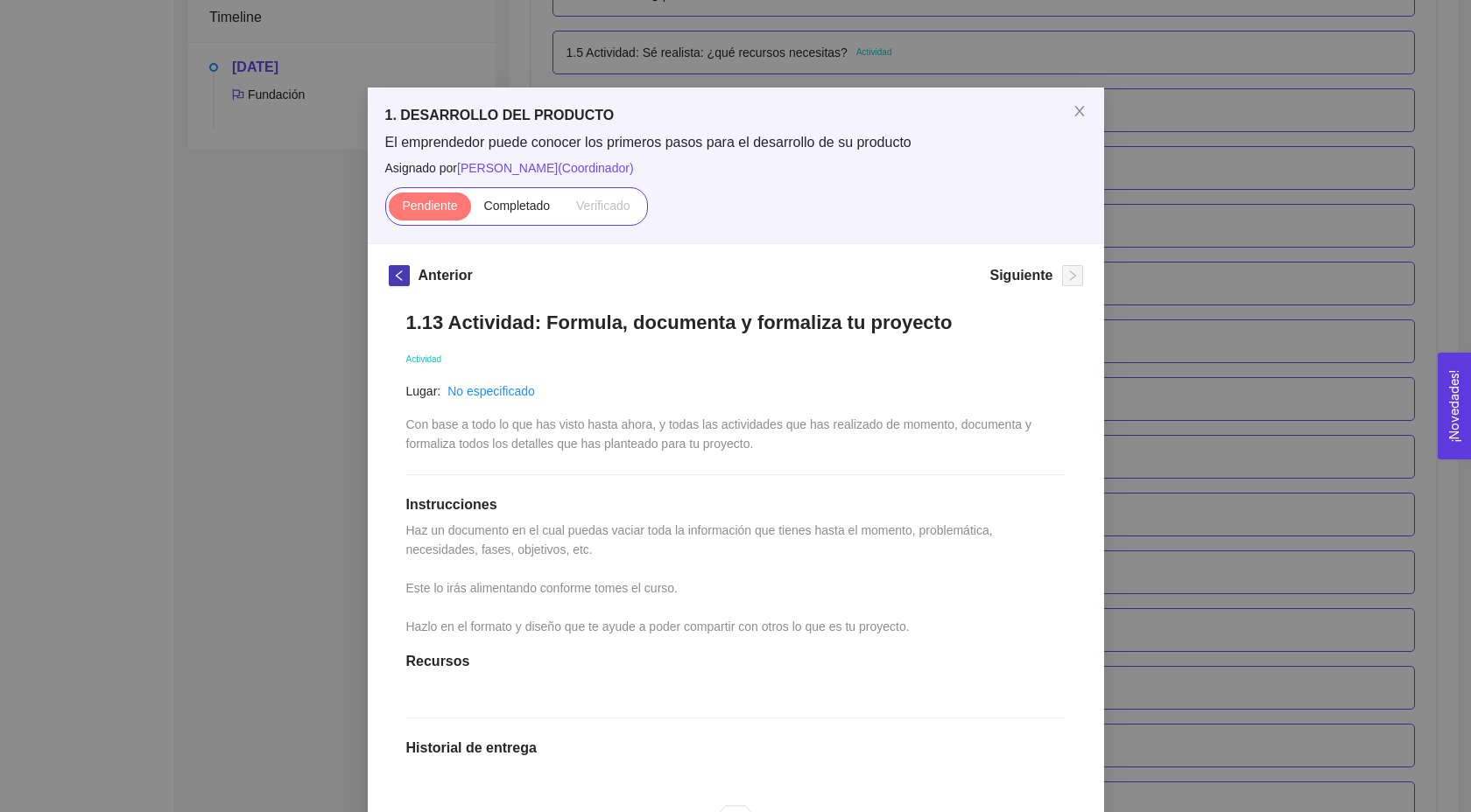
click at [400, 280] on icon "left" at bounding box center [399, 275] width 12 height 12
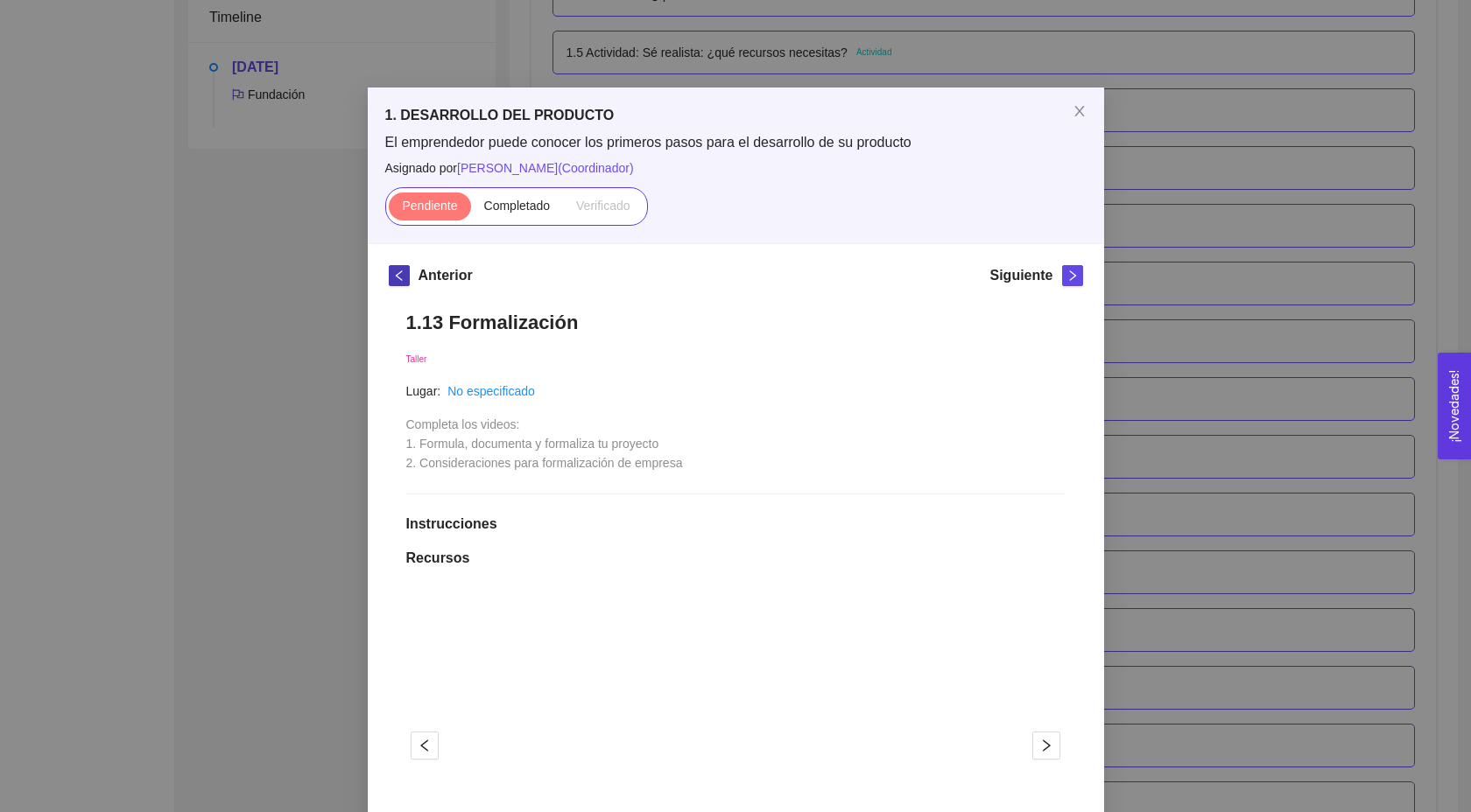
click at [400, 280] on icon "left" at bounding box center [399, 275] width 12 height 12
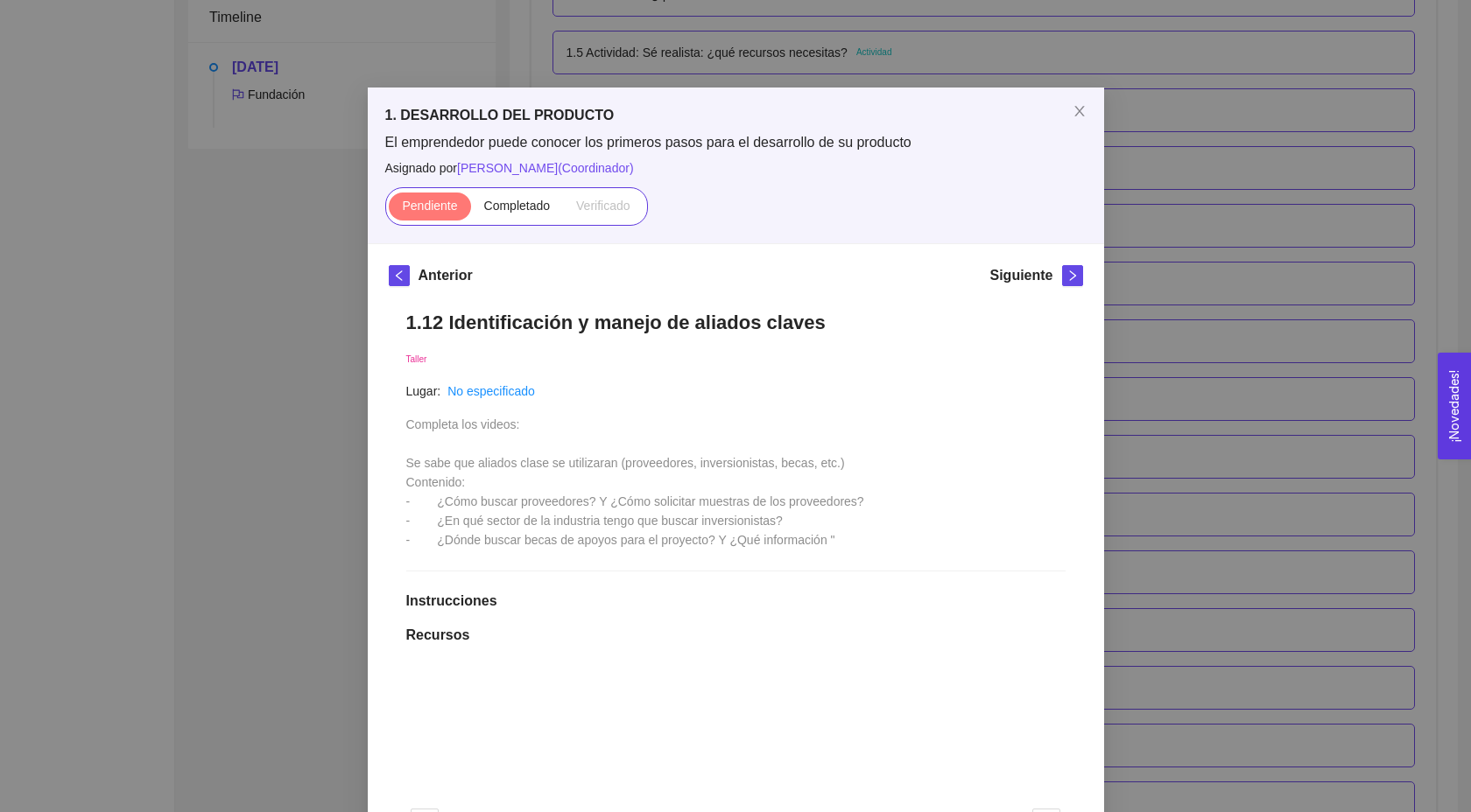
click at [520, 358] on div "Taller" at bounding box center [736, 358] width 659 height 19
